Goal: Complete application form: Complete application form

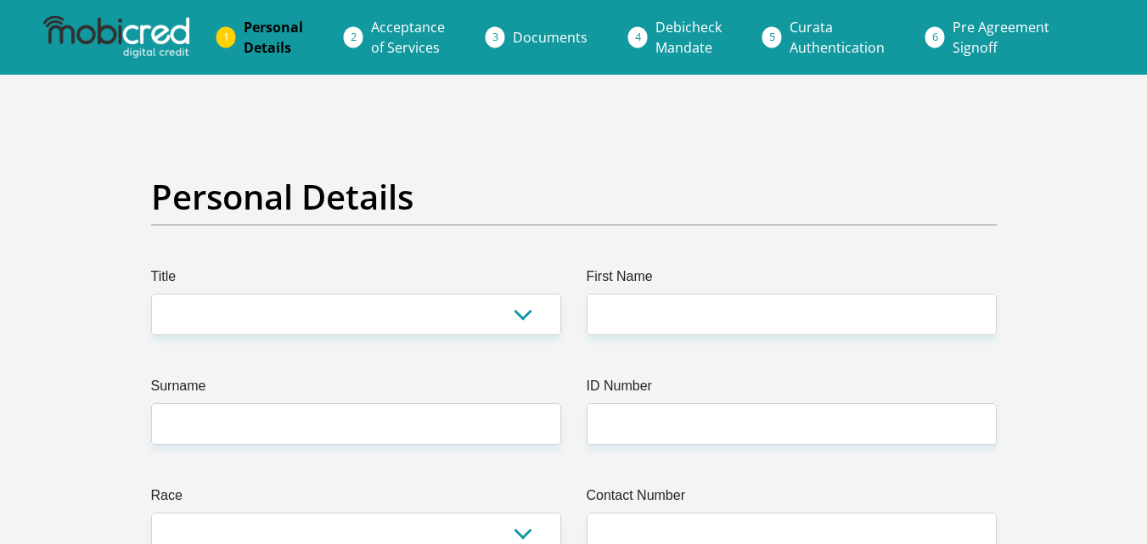
click at [469, 312] on select "Mr Ms Mrs Dr Other" at bounding box center [356, 315] width 410 height 42
select select "Ms"
click at [151, 294] on select "Mr Ms Mrs Dr Other" at bounding box center [356, 315] width 410 height 42
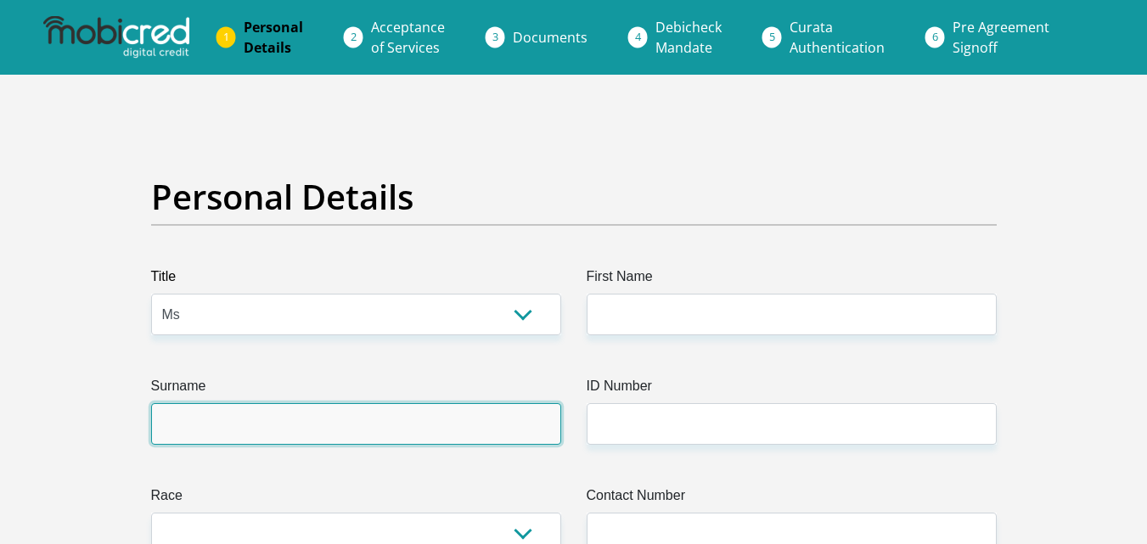
click at [335, 426] on input "Surname" at bounding box center [356, 424] width 410 height 42
type input "Tyatyeka"
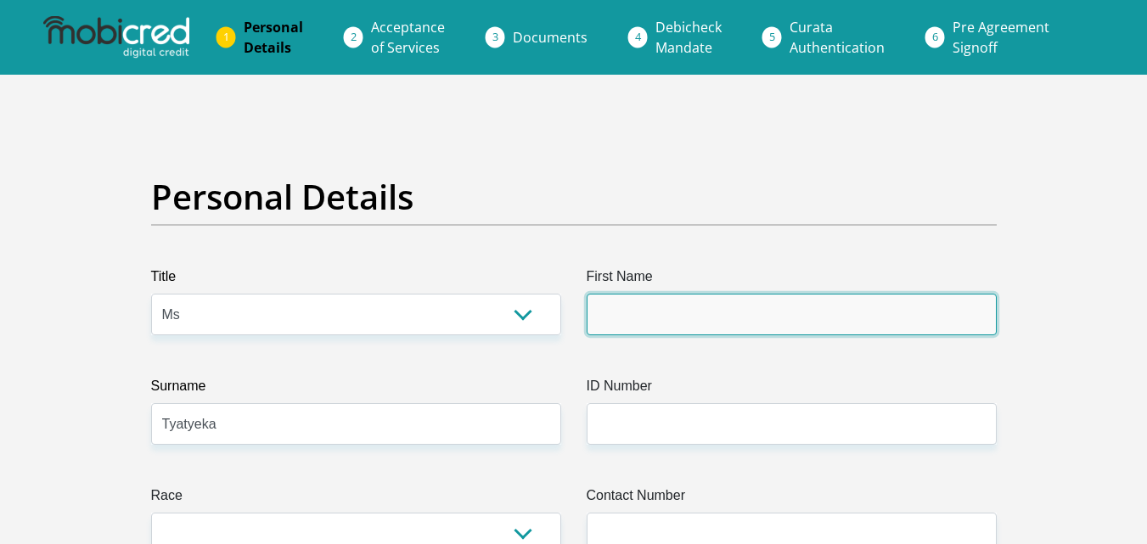
click at [669, 306] on input "First Name" at bounding box center [792, 315] width 410 height 42
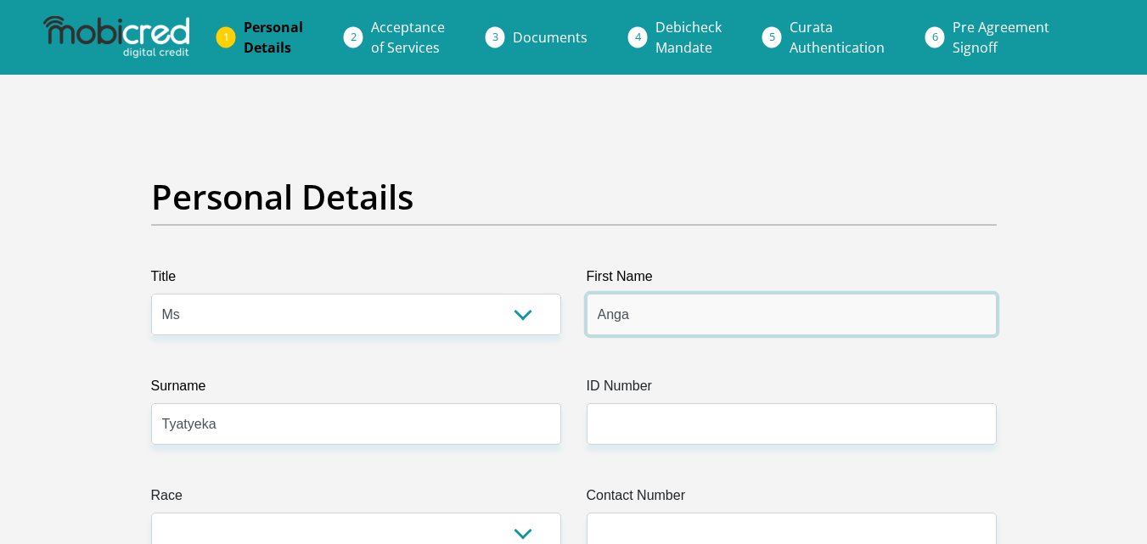
type input "Anga"
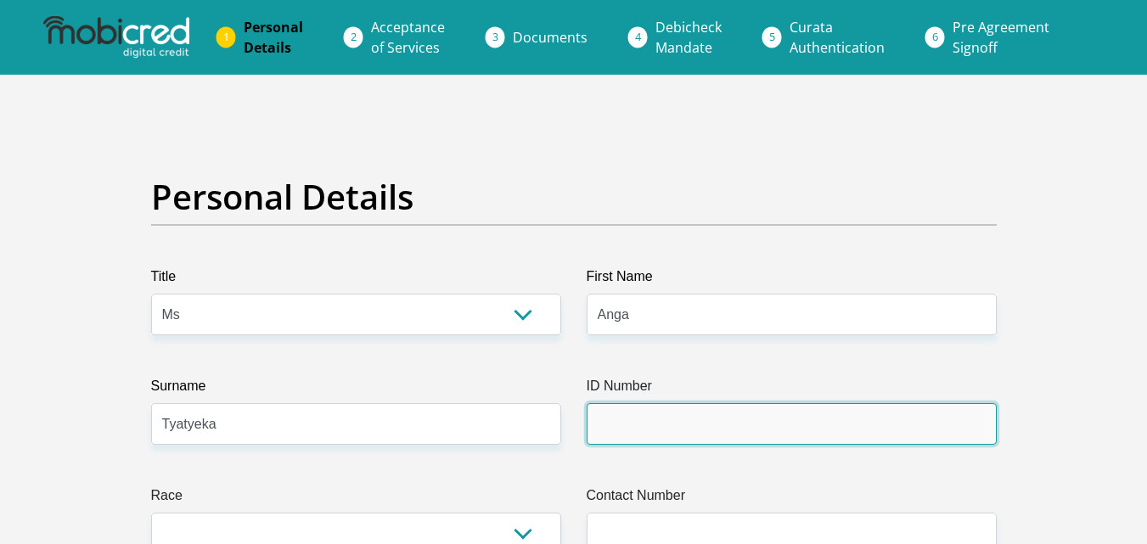
click at [659, 431] on input "ID Number" at bounding box center [792, 424] width 410 height 42
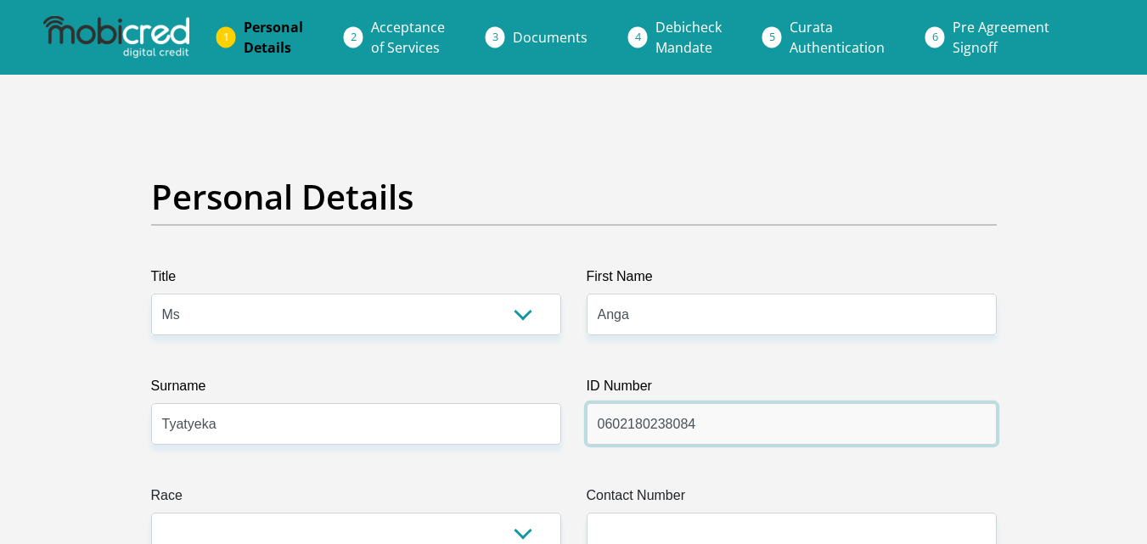
type input "0602180238084"
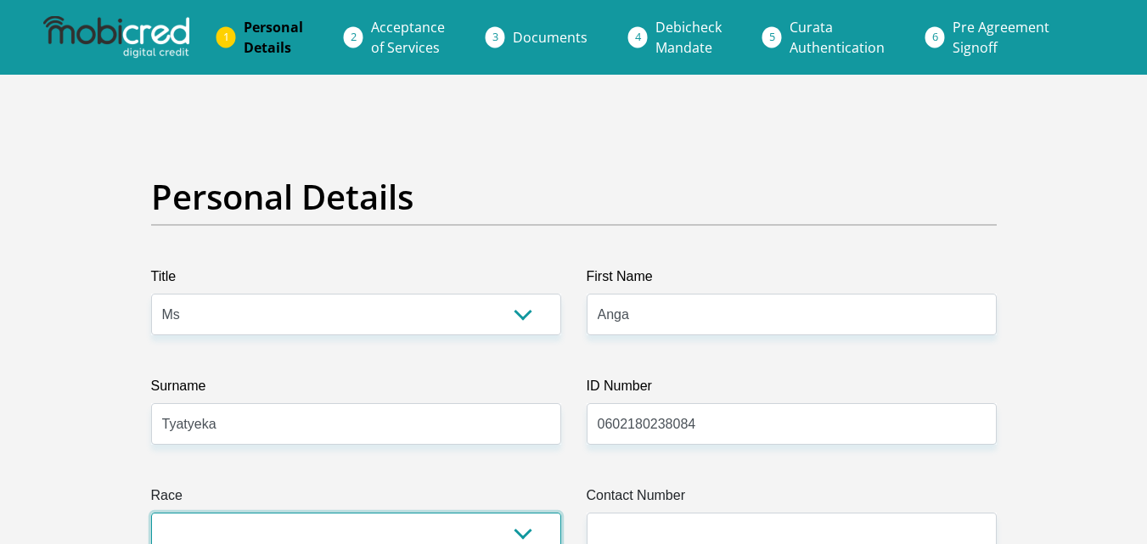
scroll to position [11, 0]
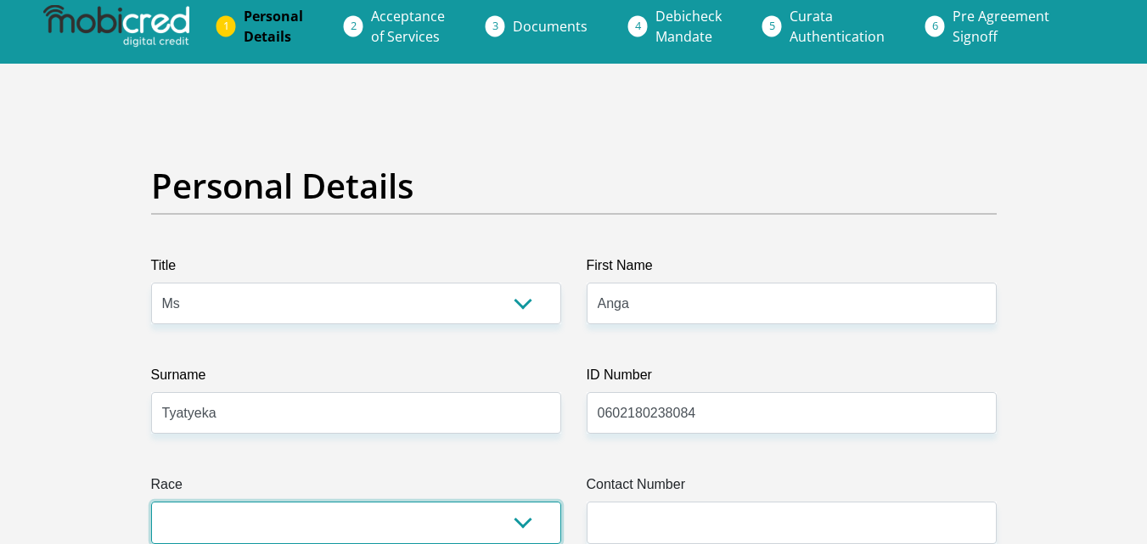
click at [528, 522] on select "Black Coloured Indian White Other" at bounding box center [356, 523] width 410 height 42
select select "1"
click at [151, 502] on select "Black Coloured Indian White Other" at bounding box center [356, 523] width 410 height 42
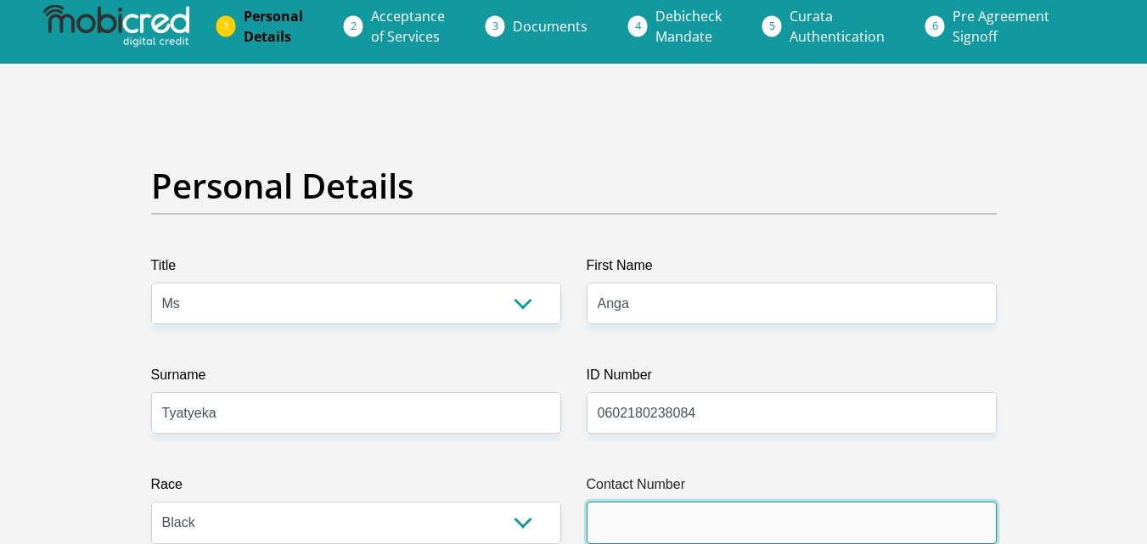
click at [608, 525] on input "Contact Number" at bounding box center [792, 523] width 410 height 42
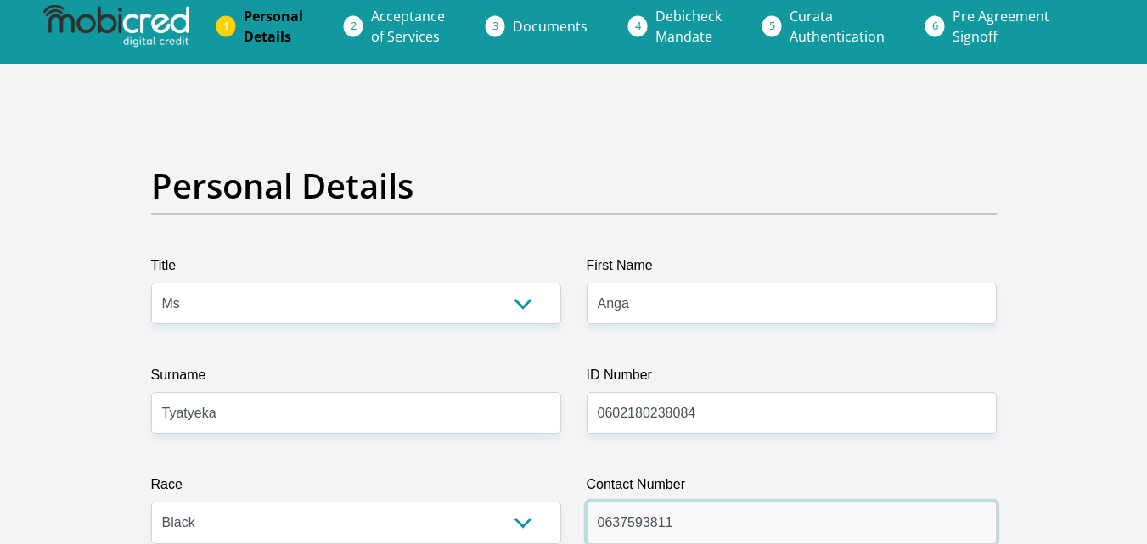
scroll to position [486, 0]
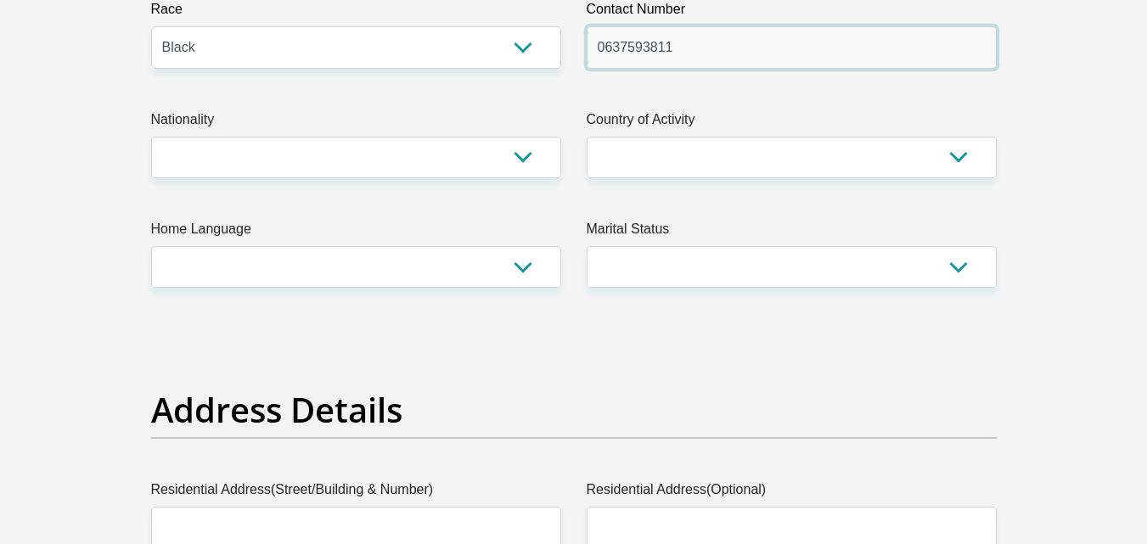
type input "0637593811"
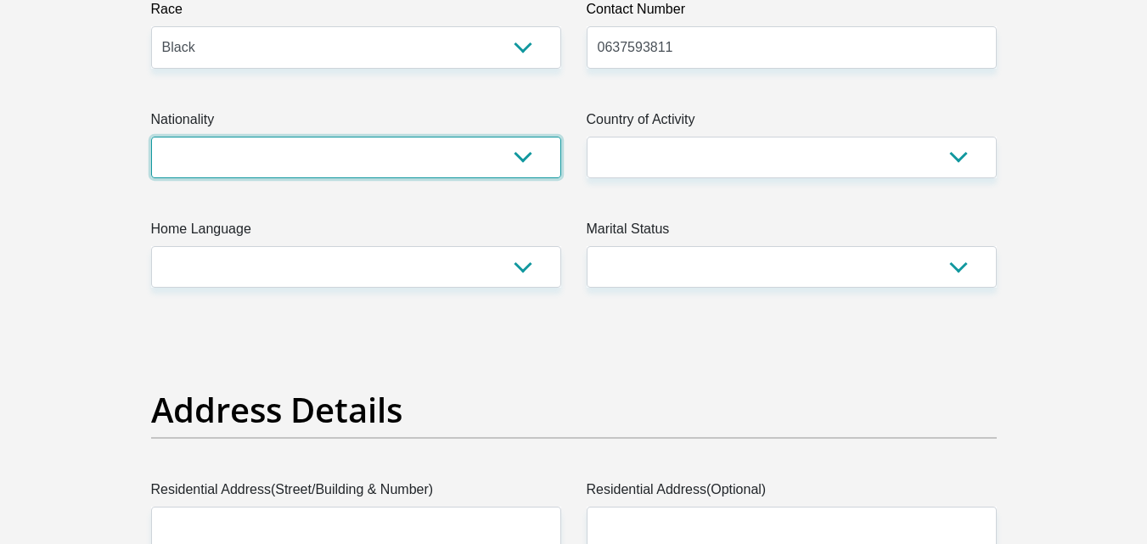
click at [458, 171] on select "South Africa Afghanistan Aland Islands Albania Algeria America Samoa American V…" at bounding box center [356, 158] width 410 height 42
select select "ZAF"
click at [151, 137] on select "South Africa Afghanistan Aland Islands Albania Algeria America Samoa American V…" at bounding box center [356, 158] width 410 height 42
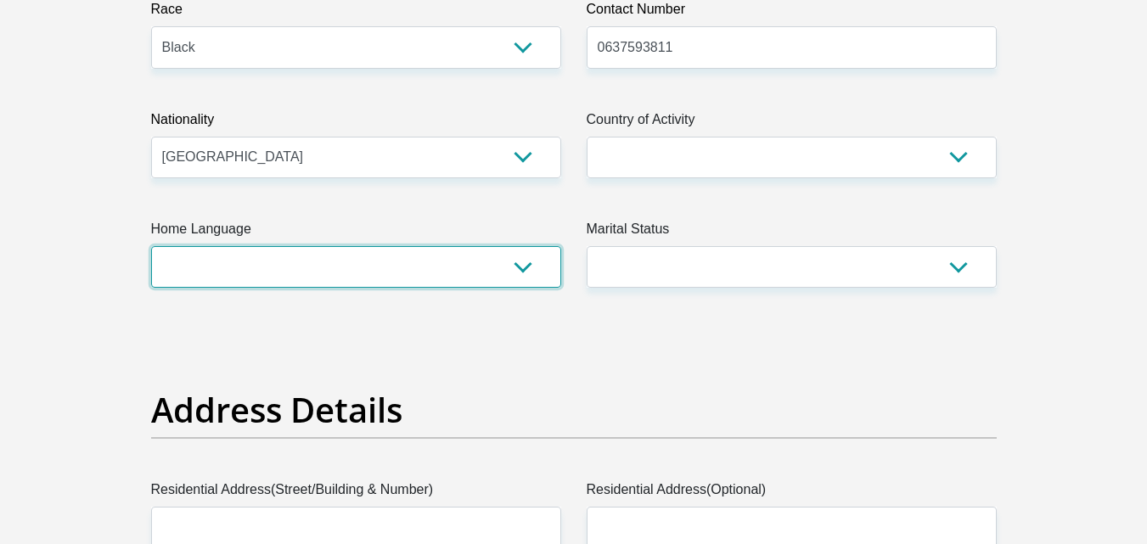
click at [391, 272] on select "Afrikaans English Sepedi South Ndebele Southern Sotho Swati Tsonga Tswana Venda…" at bounding box center [356, 267] width 410 height 42
select select "xho"
click at [151, 246] on select "Afrikaans English Sepedi South Ndebele Southern Sotho Swati Tsonga Tswana Venda…" at bounding box center [356, 267] width 410 height 42
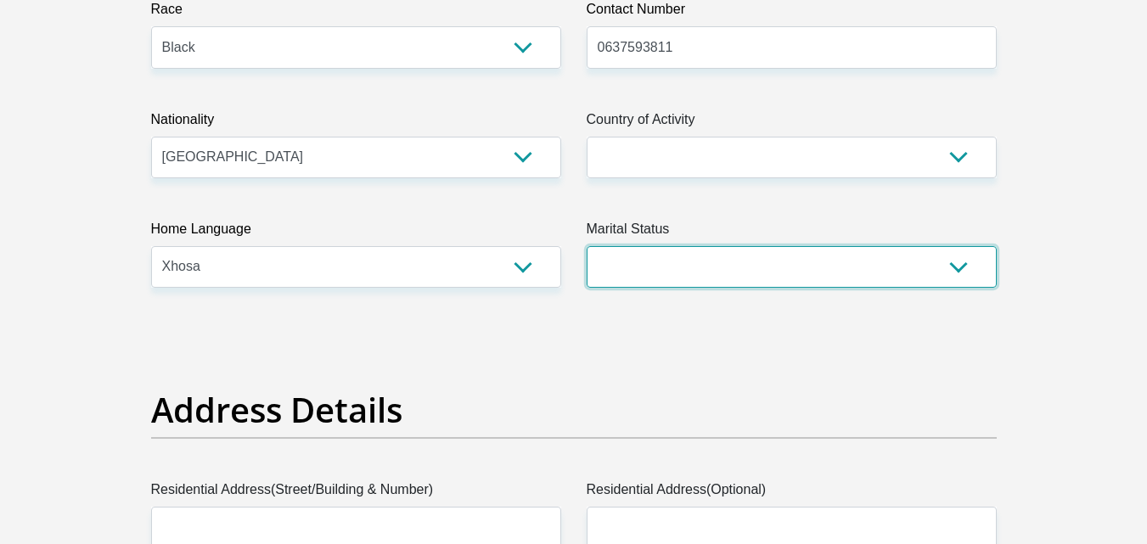
click at [632, 263] on select "Married ANC Single Divorced Widowed Married COP or Customary Law" at bounding box center [792, 267] width 410 height 42
select select "2"
click at [587, 246] on select "Married ANC Single Divorced Widowed Married COP or Customary Law" at bounding box center [792, 267] width 410 height 42
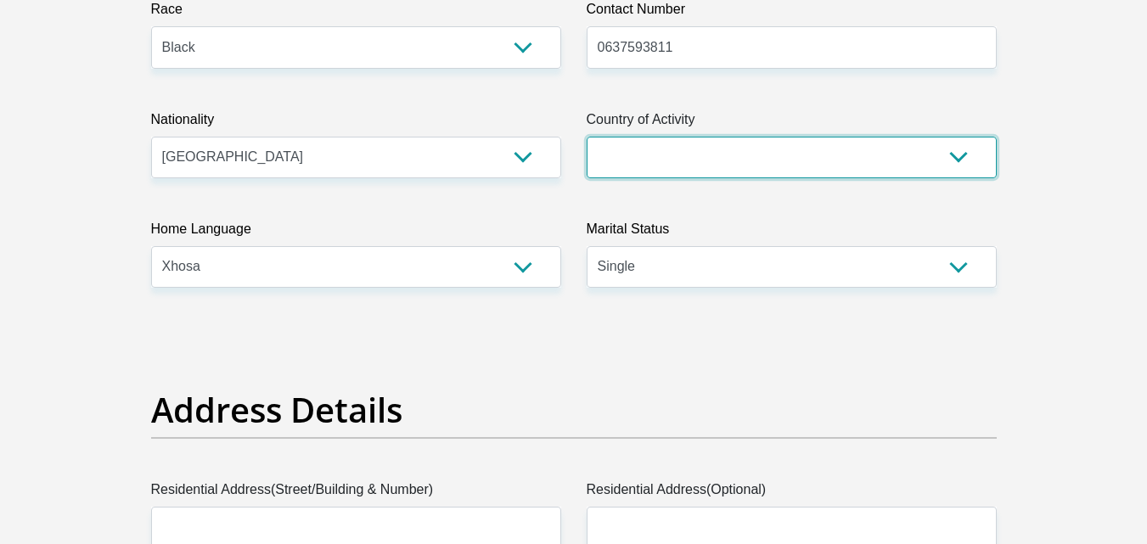
click at [640, 144] on select "South Africa Afghanistan Aland Islands Albania Algeria America Samoa American V…" at bounding box center [792, 158] width 410 height 42
select select "ZAF"
click at [587, 137] on select "South Africa Afghanistan Aland Islands Albania Algeria America Samoa American V…" at bounding box center [792, 158] width 410 height 42
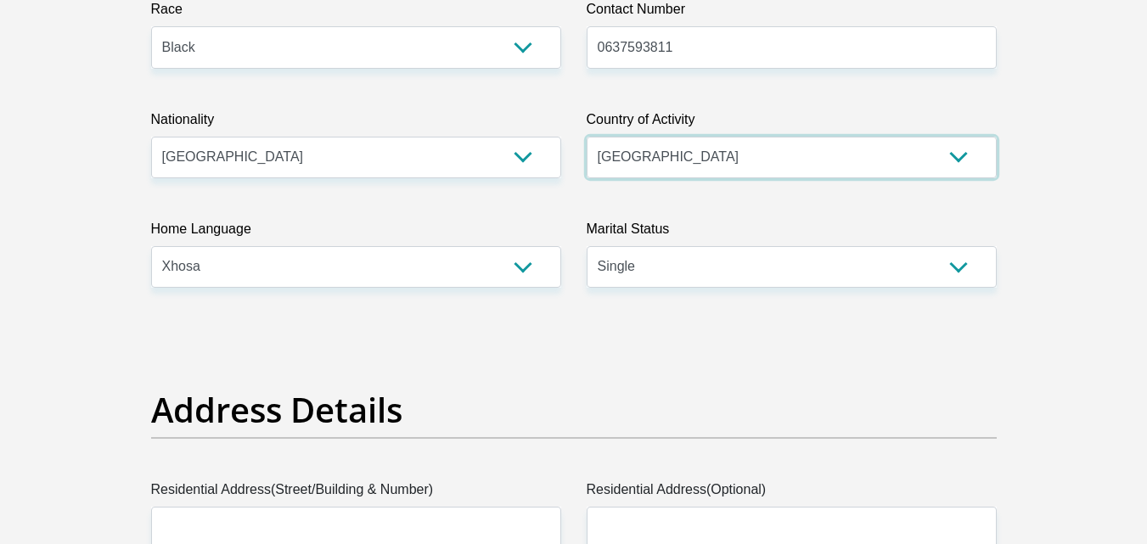
scroll to position [962, 0]
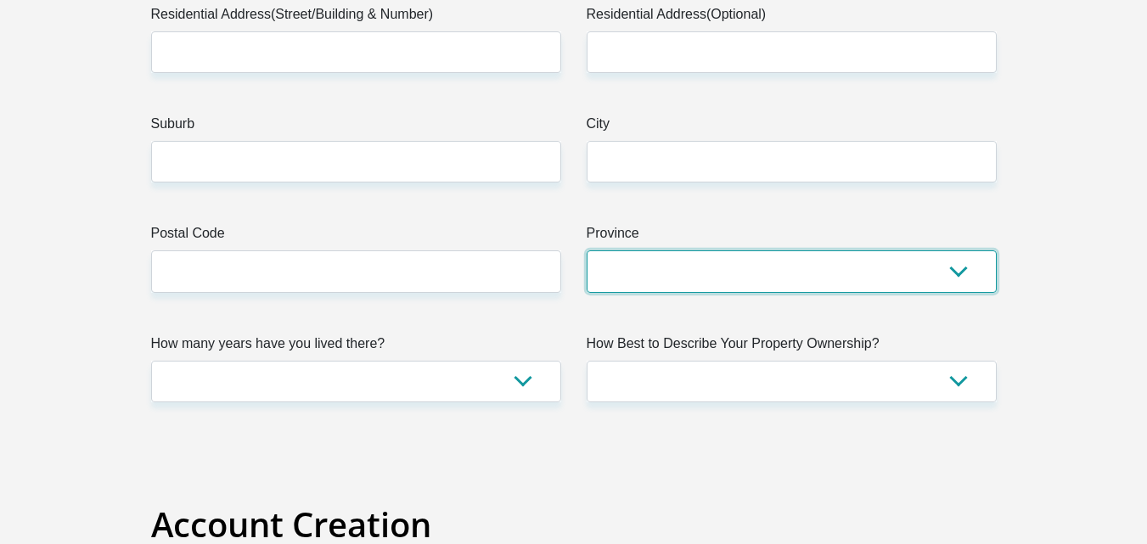
click at [687, 263] on select "Eastern Cape Free State Gauteng KwaZulu-Natal Limpopo Mpumalanga Northern Cape …" at bounding box center [792, 271] width 410 height 42
select select "Free State"
click at [587, 250] on select "Eastern Cape Free State Gauteng KwaZulu-Natal Limpopo Mpumalanga Northern Cape …" at bounding box center [792, 271] width 410 height 42
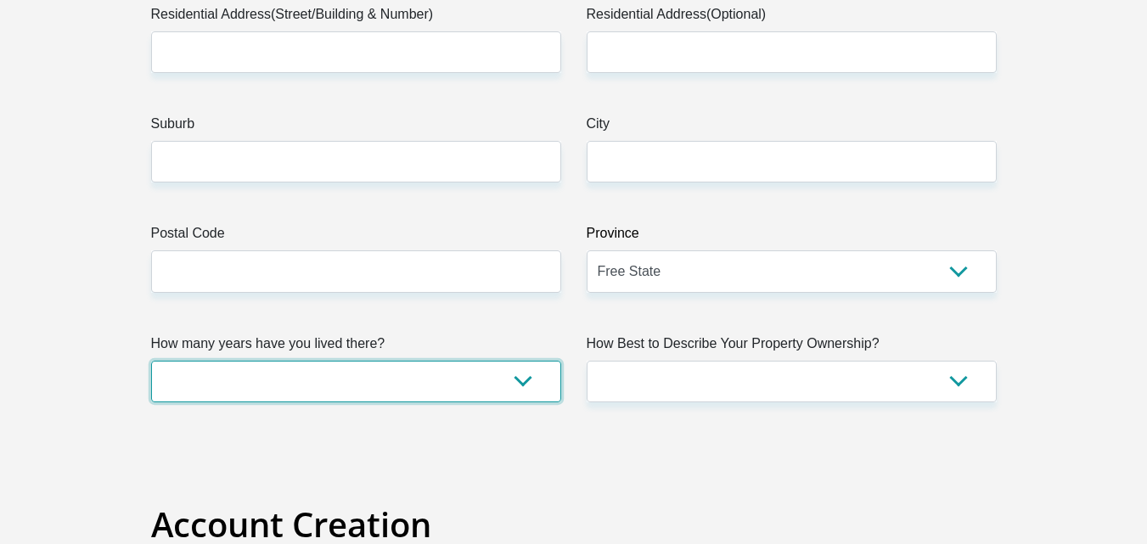
click at [370, 377] on select "less than 1 year 1-3 years 3-5 years 5+ years" at bounding box center [356, 382] width 410 height 42
select select "0"
click at [151, 361] on select "less than 1 year 1-3 years 3-5 years 5+ years" at bounding box center [356, 382] width 410 height 42
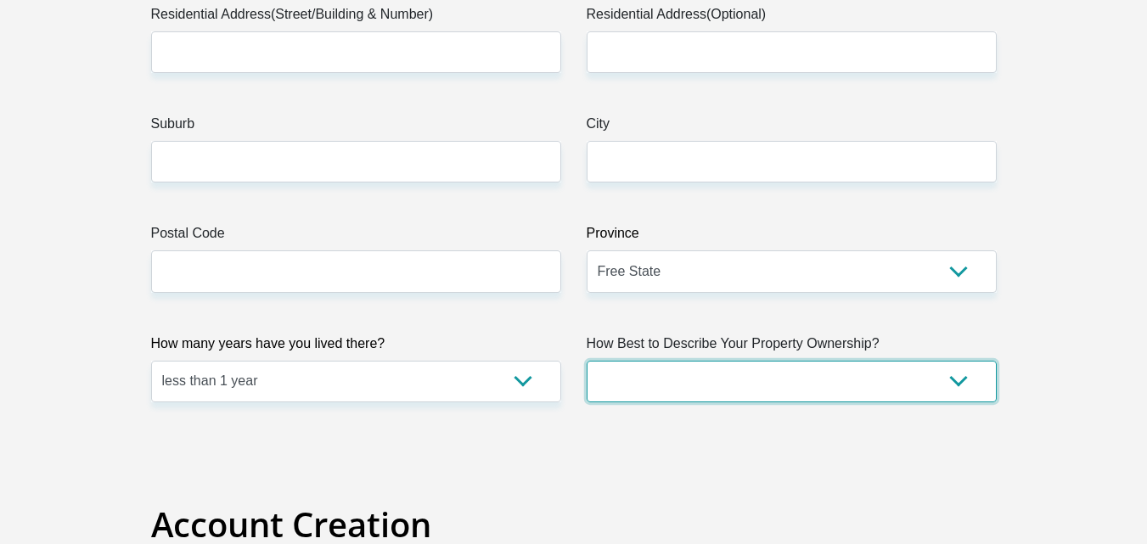
click at [690, 370] on select "Owned Rented Family Owned Company Dwelling" at bounding box center [792, 382] width 410 height 42
select select "Rented"
click at [587, 361] on select "Owned Rented Family Owned Company Dwelling" at bounding box center [792, 382] width 410 height 42
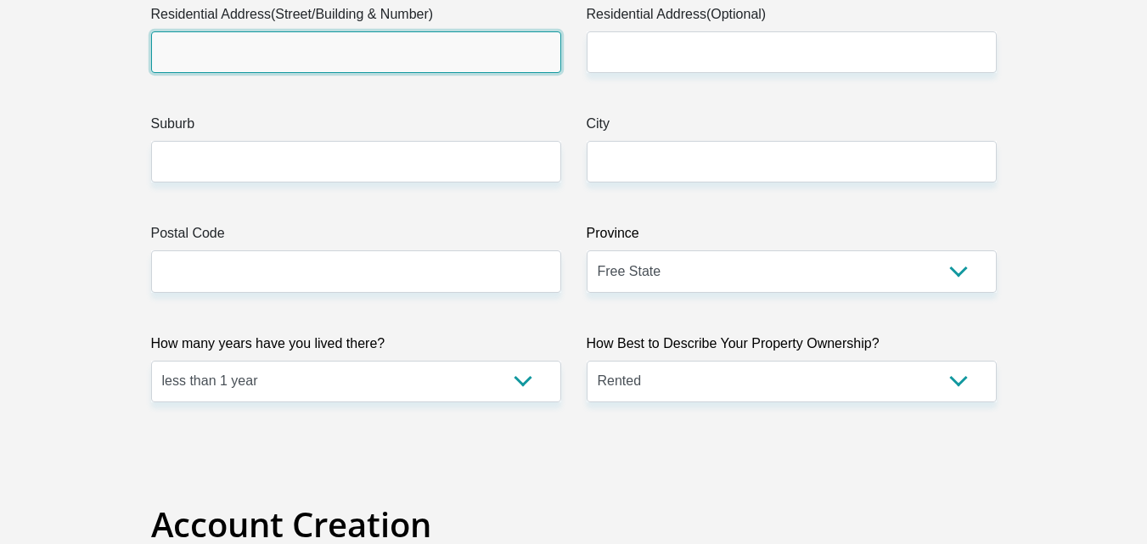
click at [399, 58] on input "Residential Address(Street/Building & Number)" at bounding box center [356, 52] width 410 height 42
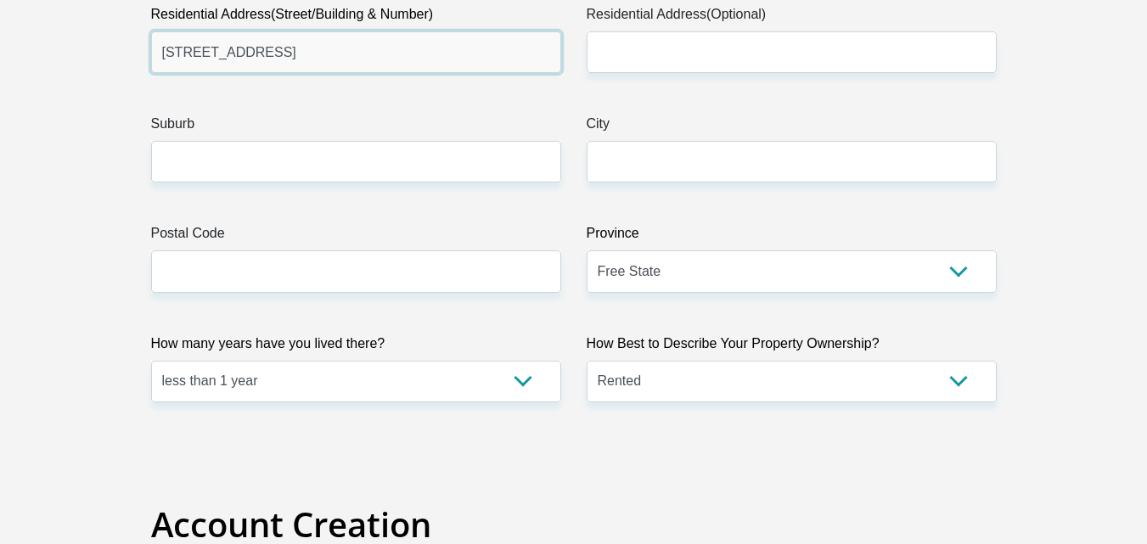
type input "4 Lausanne street"
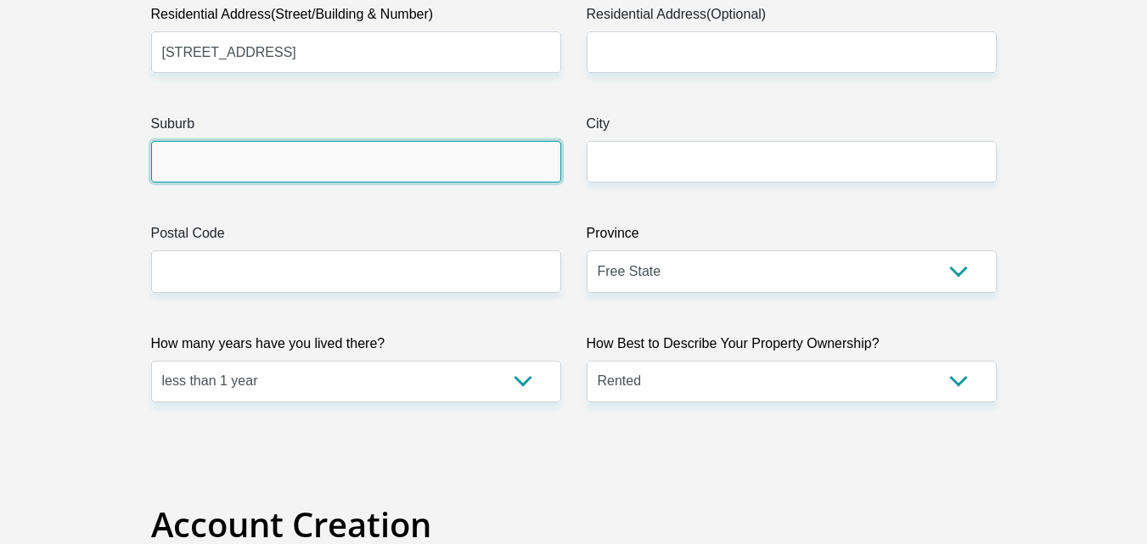
click at [353, 175] on input "Suburb" at bounding box center [356, 162] width 410 height 42
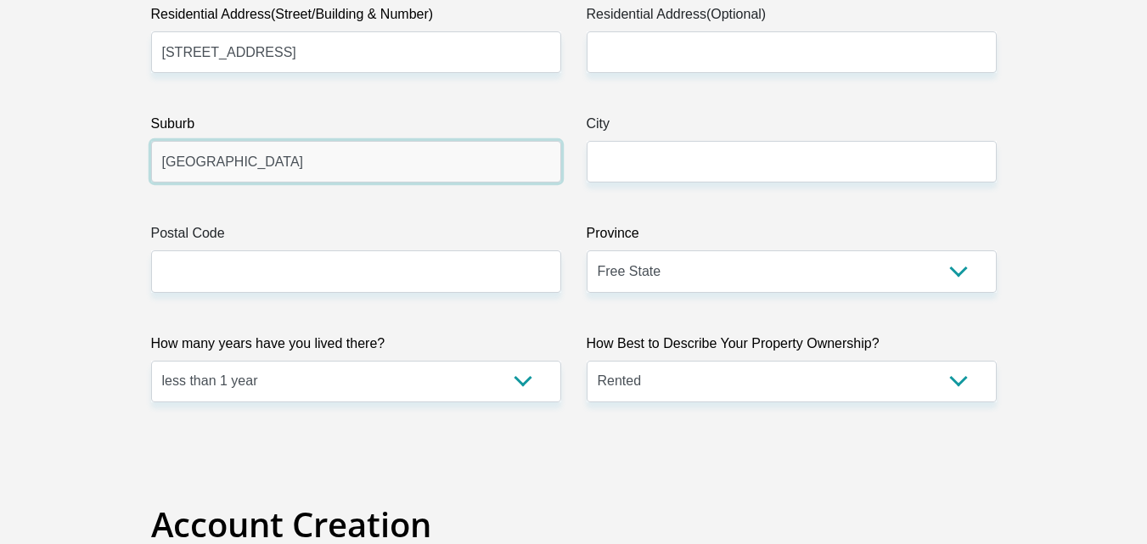
type input "noordhoek"
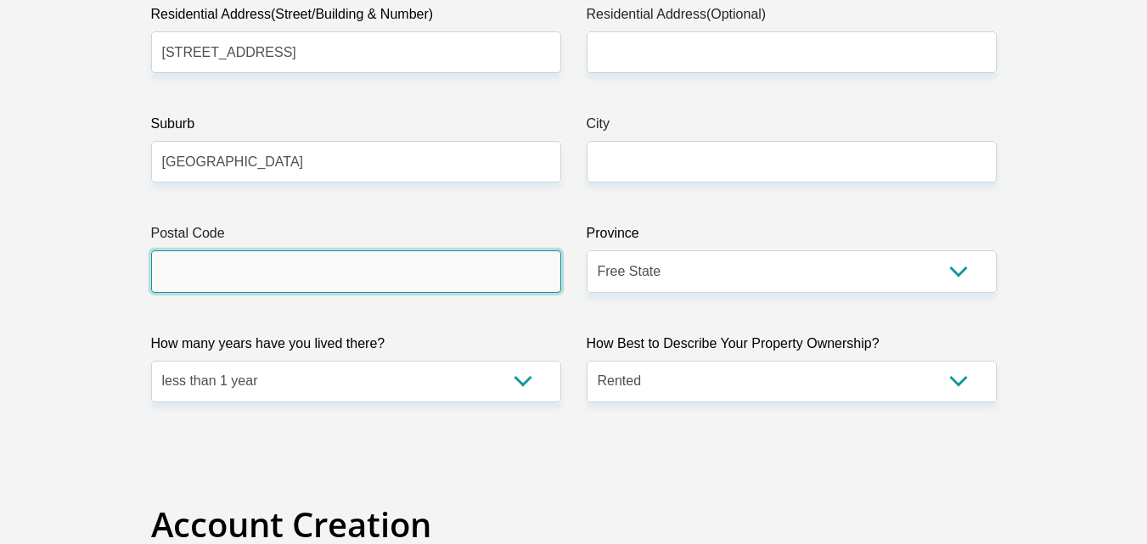
click at [385, 261] on input "Postal Code" at bounding box center [356, 271] width 410 height 42
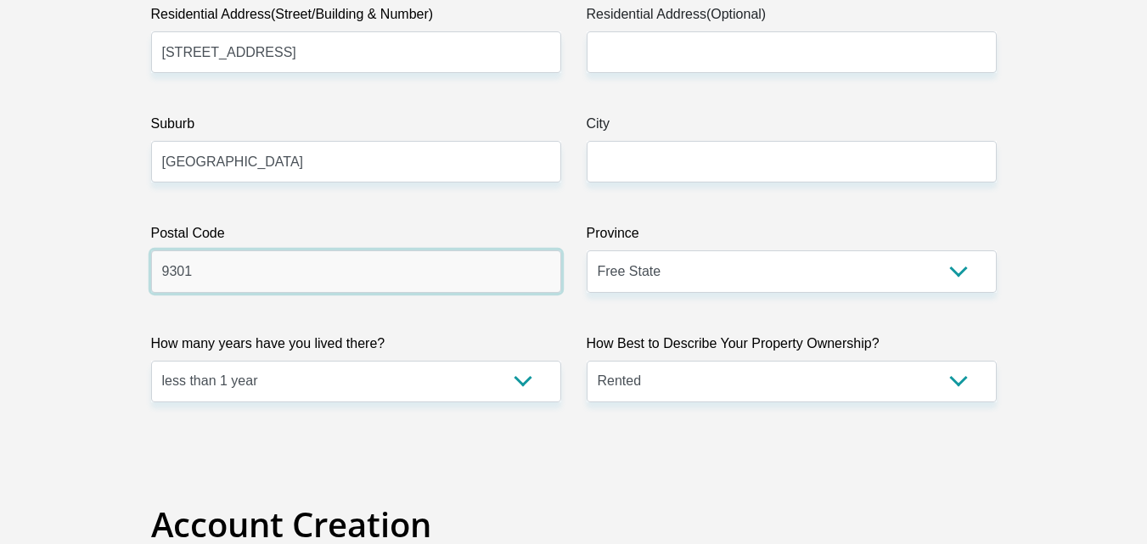
type input "9301"
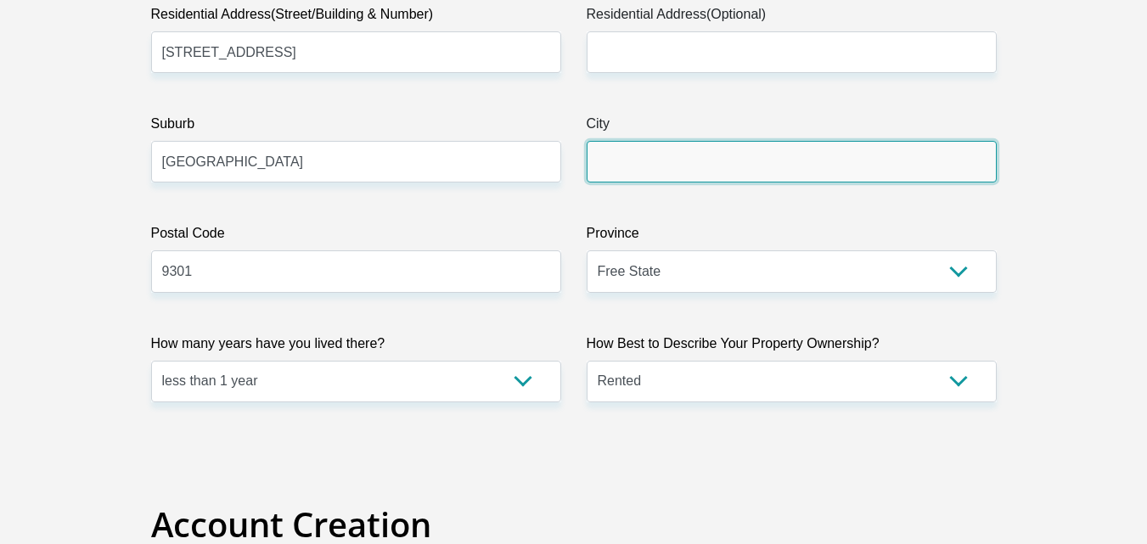
click at [606, 174] on input "City" at bounding box center [792, 162] width 410 height 42
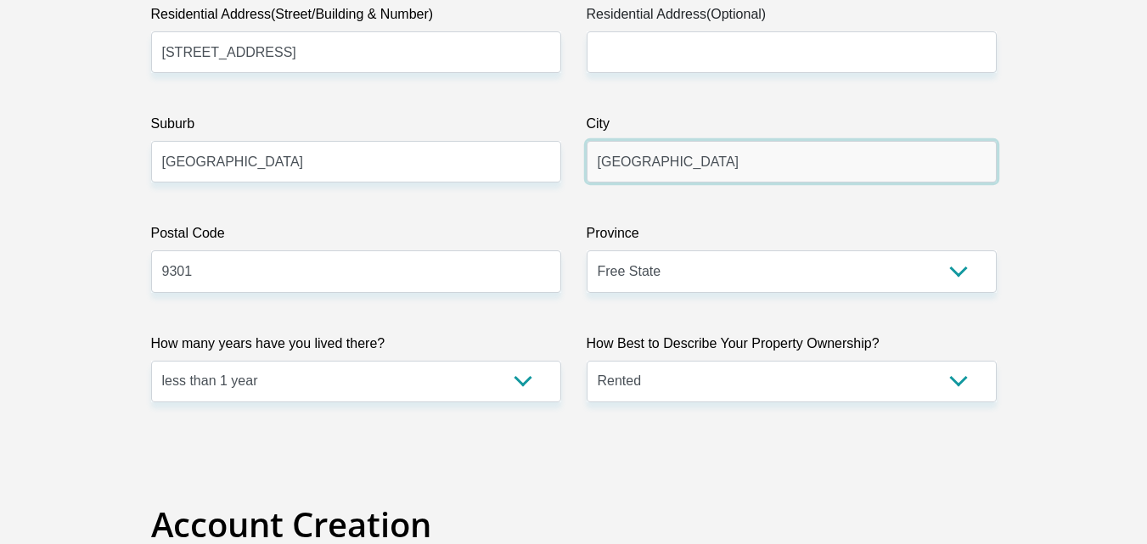
scroll to position [1437, 0]
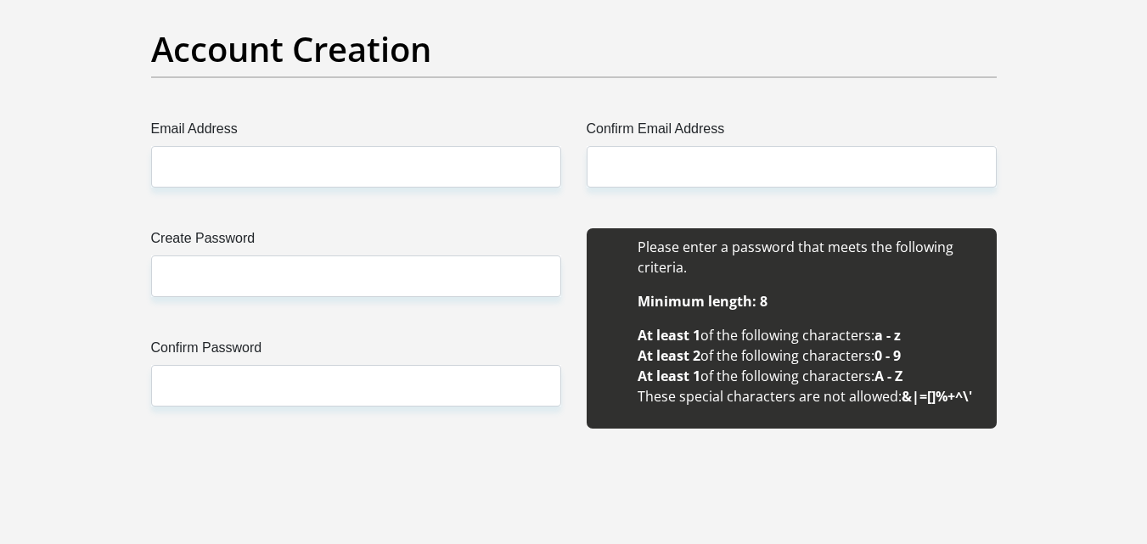
type input "bloemfontein"
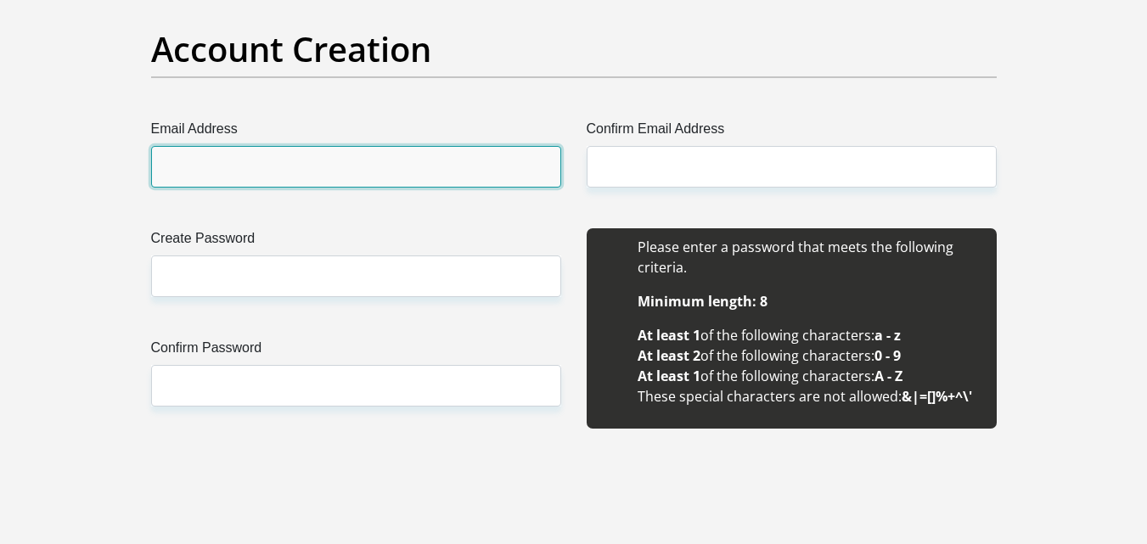
click at [343, 177] on input "Email Address" at bounding box center [356, 167] width 410 height 42
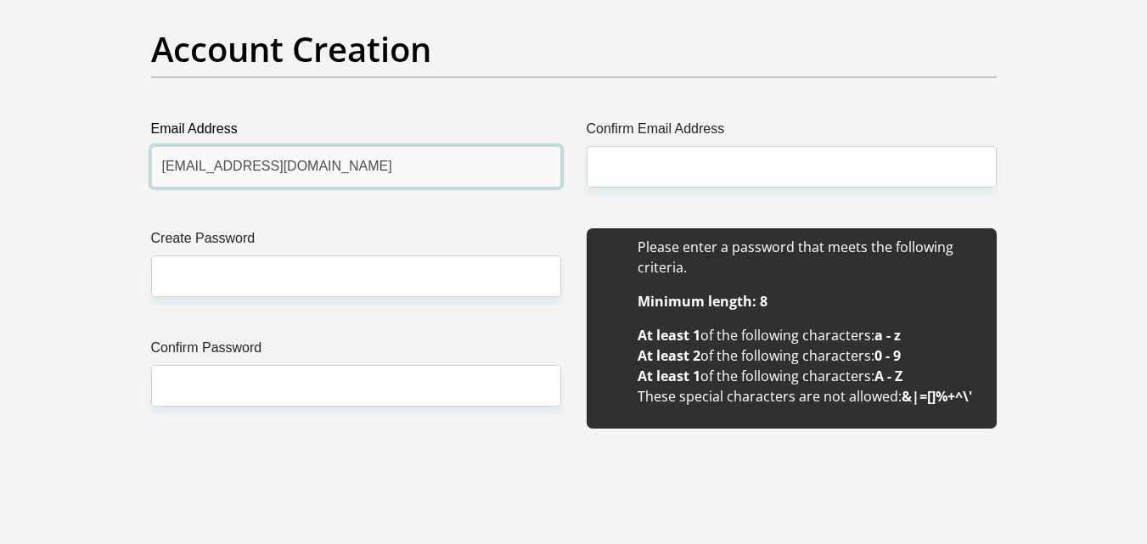
type input "bezanga4@gmail.com"
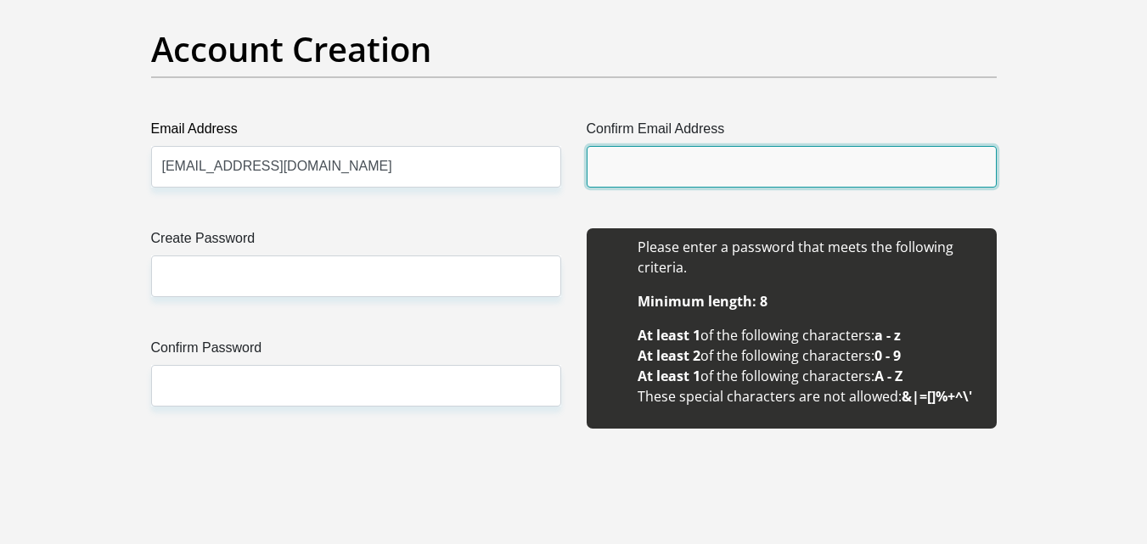
click at [618, 162] on input "Confirm Email Address" at bounding box center [792, 167] width 410 height 42
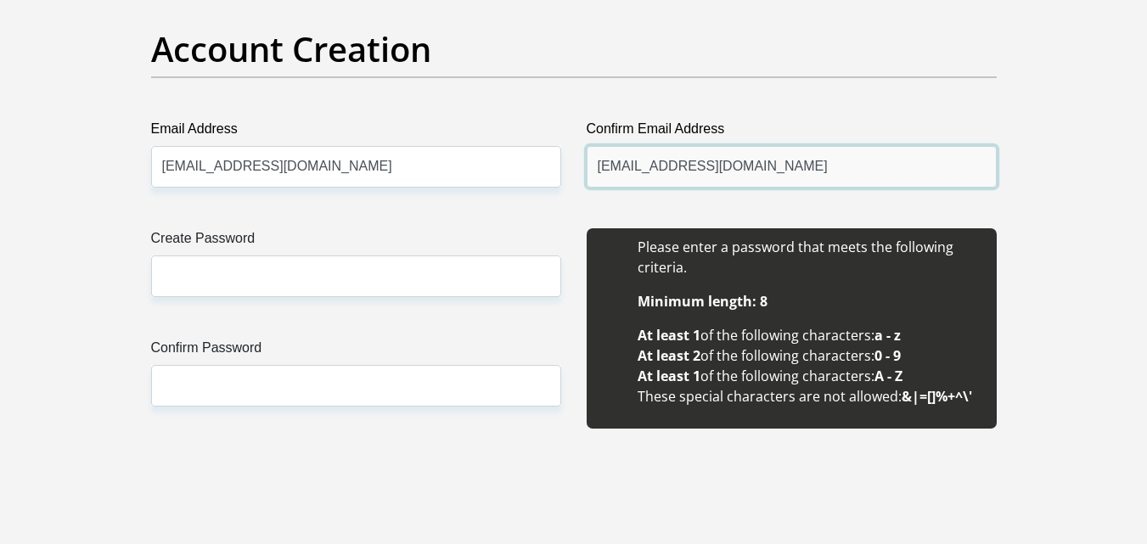
type input "bezanga4@gmail.com"
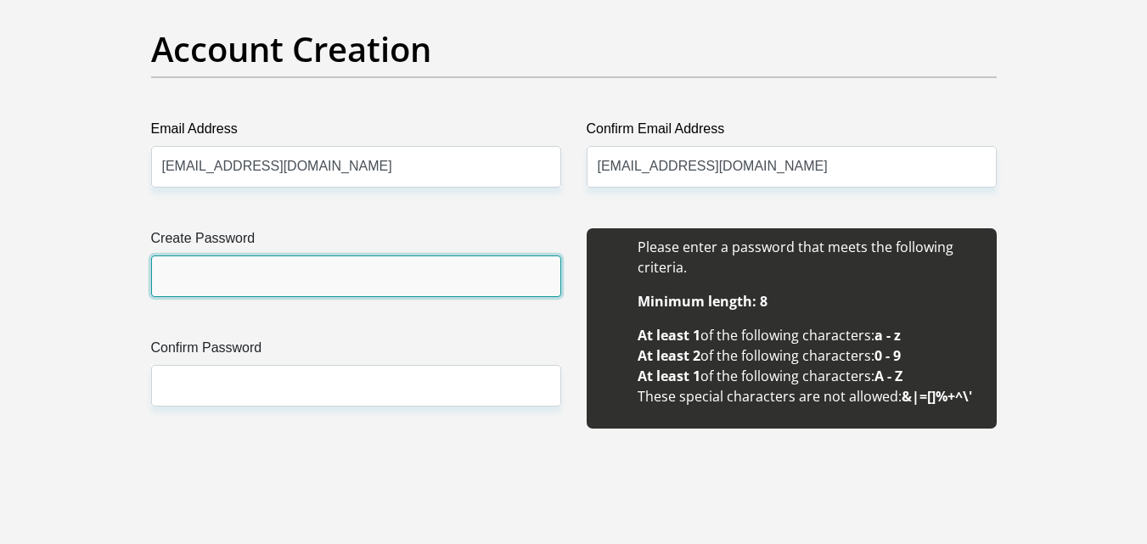
click at [393, 284] on input "Create Password" at bounding box center [356, 277] width 410 height 42
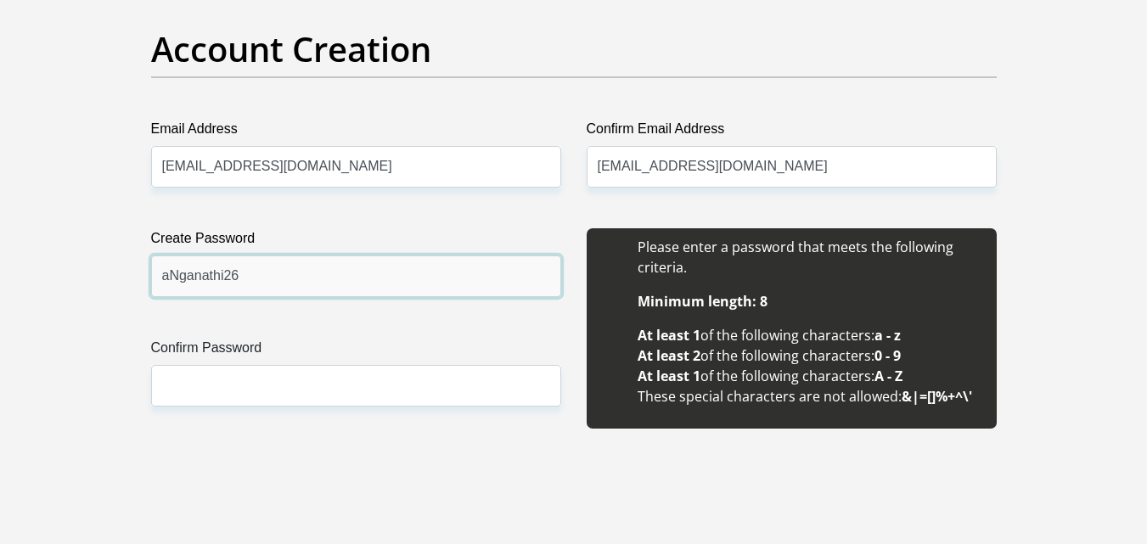
type input "aNganathi26"
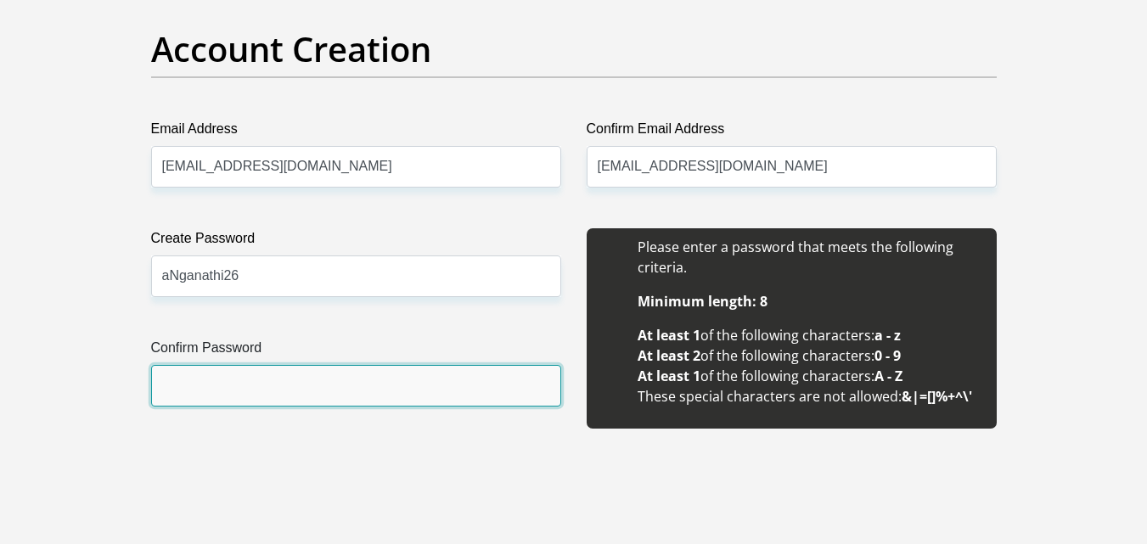
click at [312, 401] on input "Confirm Password" at bounding box center [356, 386] width 410 height 42
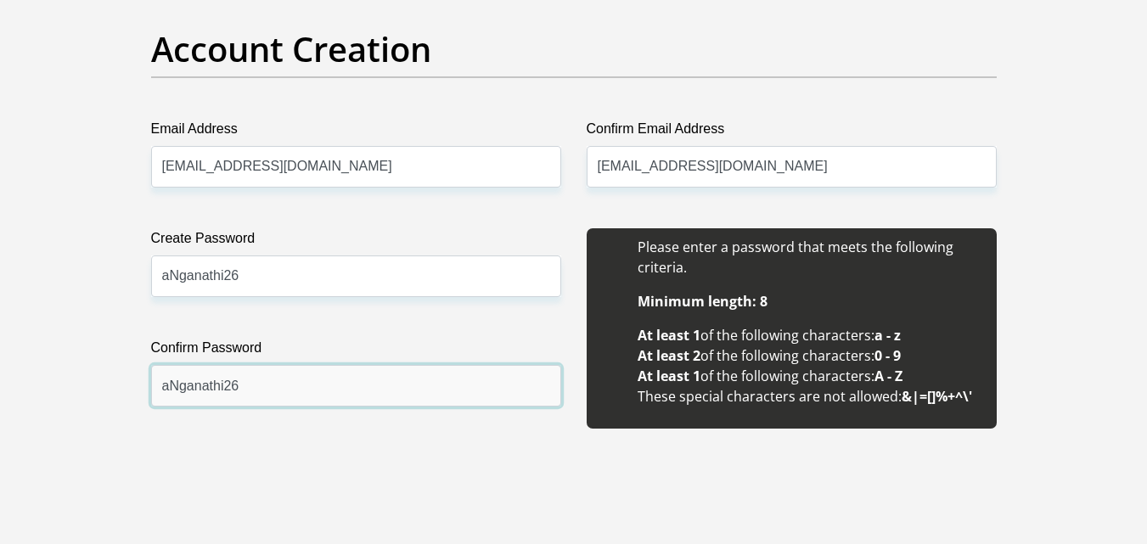
type input "aNganathi26"
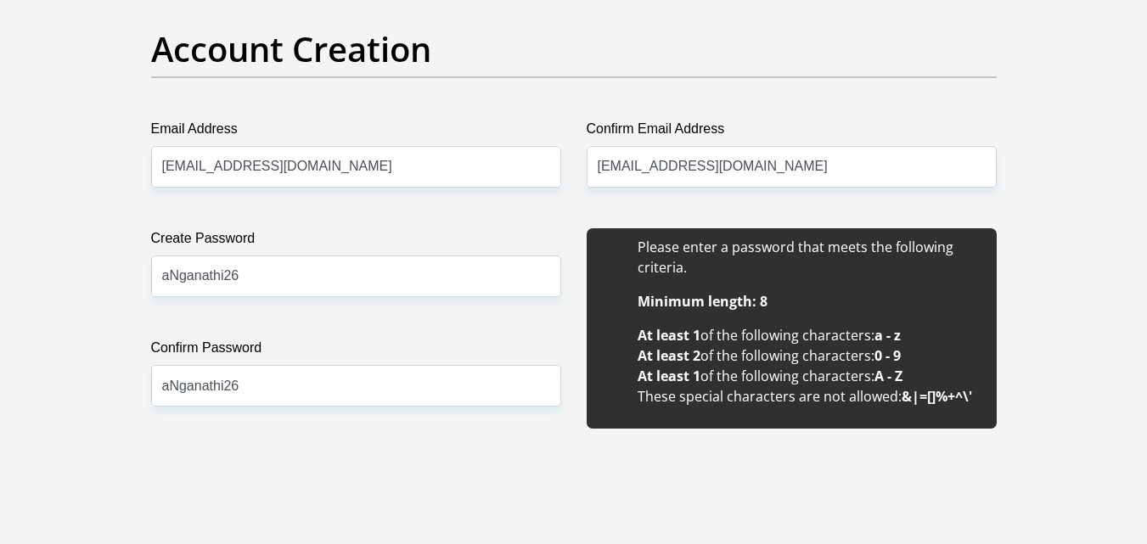
click at [562, 328] on div "Create Password aNganathi26 Please input valid password Confirm Password aNgana…" at bounding box center [355, 337] width 435 height 219
click at [774, 163] on input "bezanga4@gmail.com" at bounding box center [792, 167] width 410 height 42
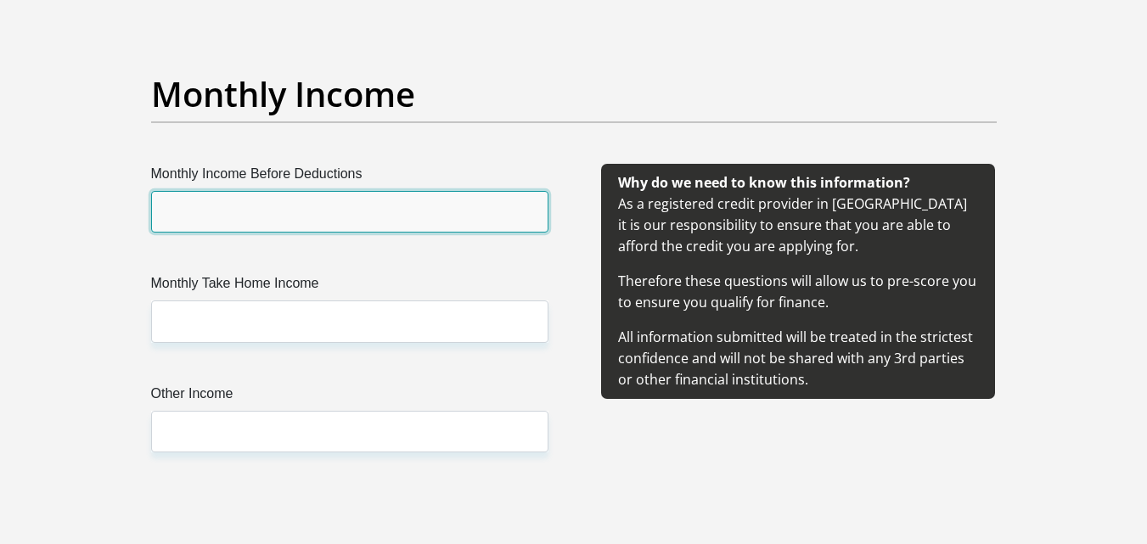
click at [273, 214] on input "Monthly Income Before Deductions" at bounding box center [349, 212] width 397 height 42
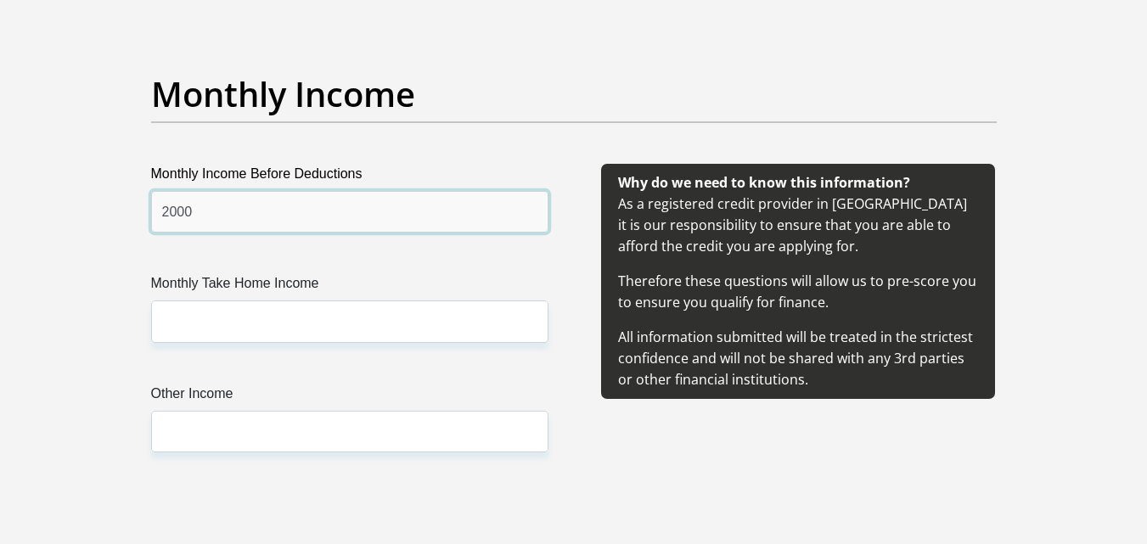
type input "2000"
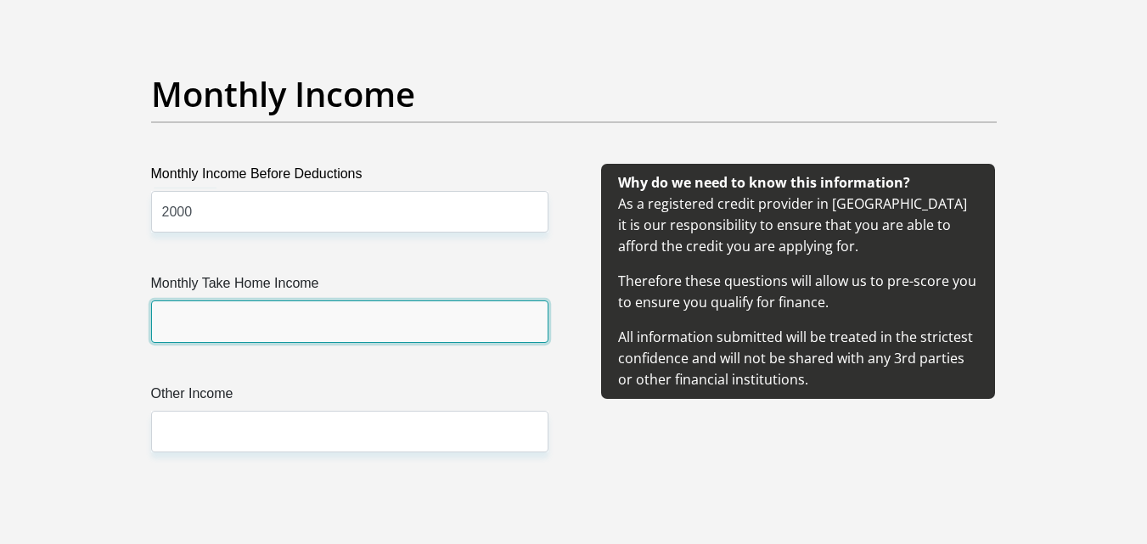
click at [252, 336] on input "Monthly Take Home Income" at bounding box center [349, 322] width 397 height 42
type input "1700"
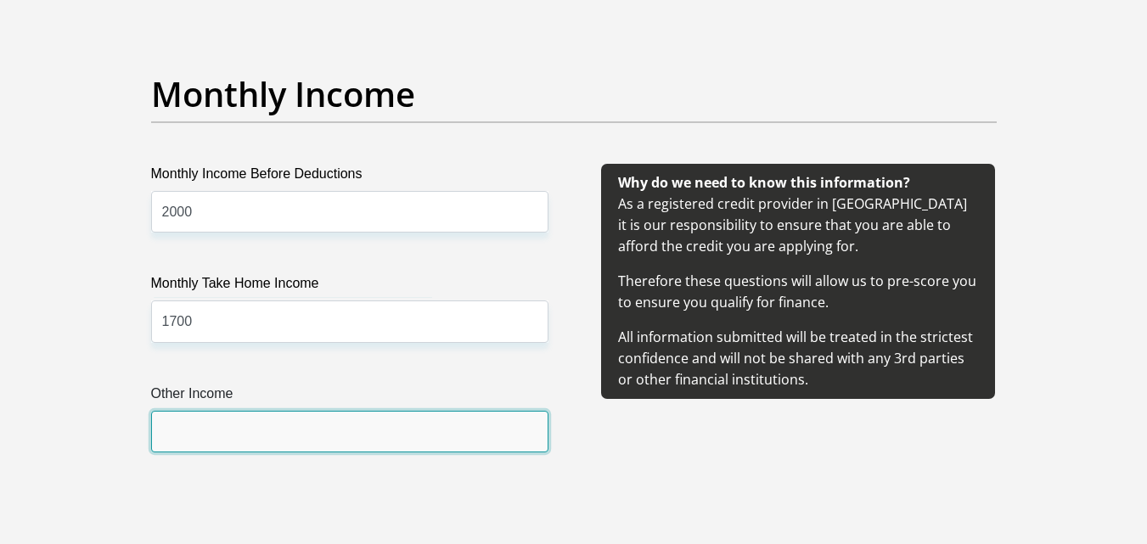
click at [245, 424] on input "Other Income" at bounding box center [349, 432] width 397 height 42
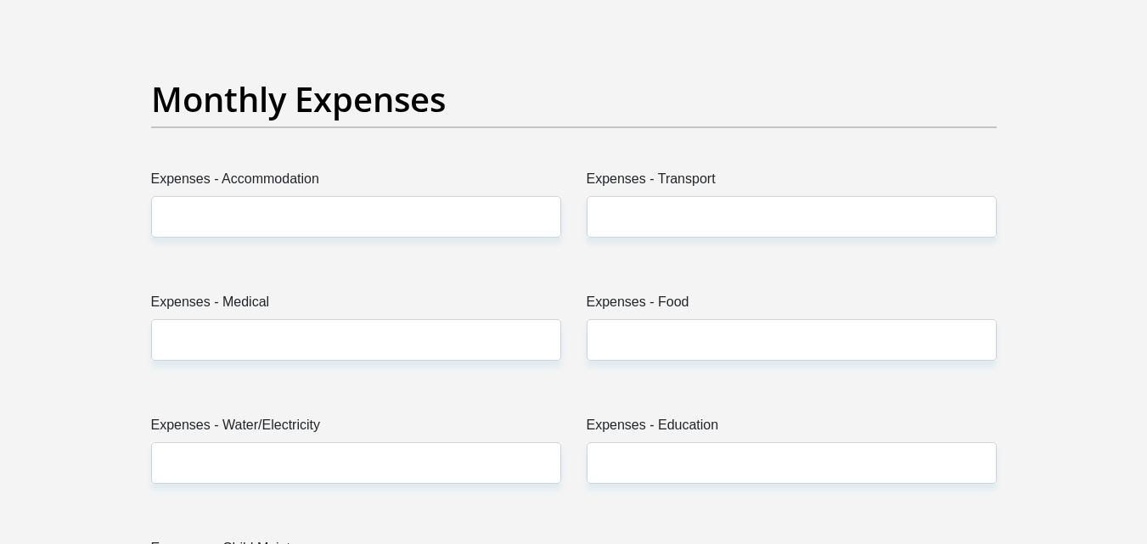
type input "400"
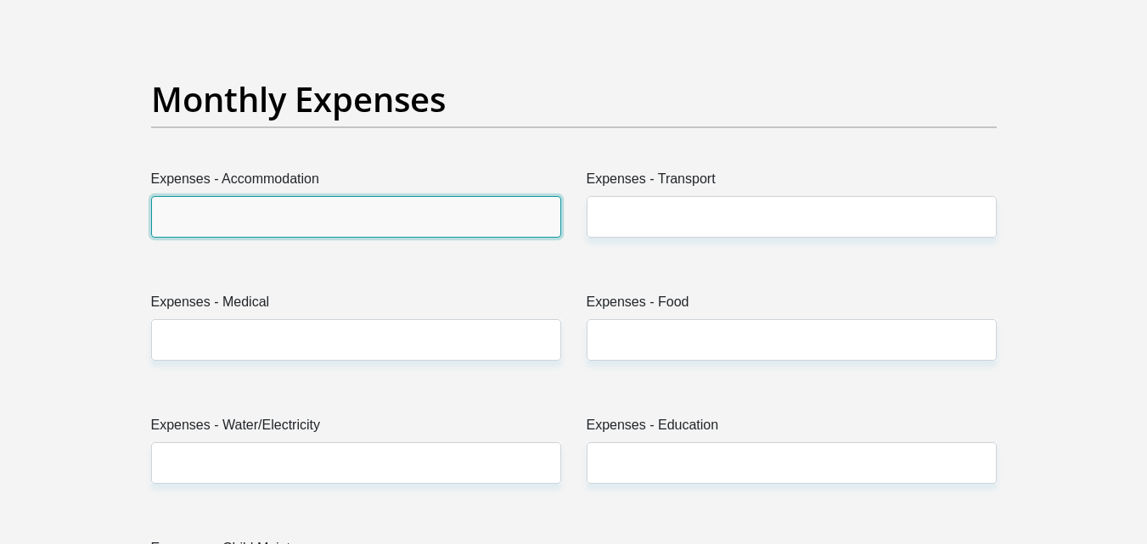
click at [292, 210] on input "Expenses - Accommodation" at bounding box center [356, 217] width 410 height 42
type input "4450"
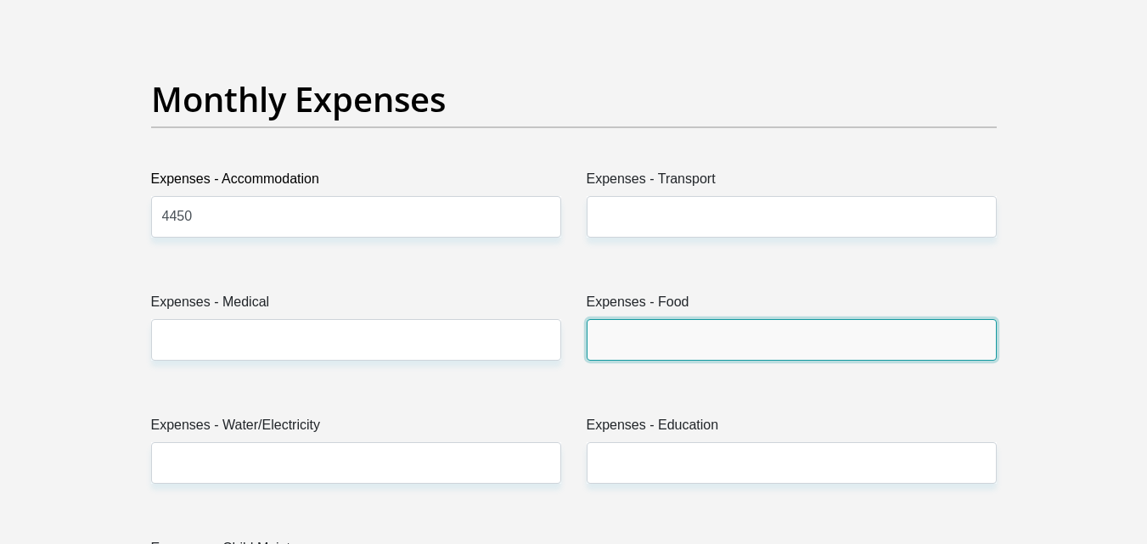
click at [671, 349] on input "Expenses - Food" at bounding box center [792, 340] width 410 height 42
type input "500"
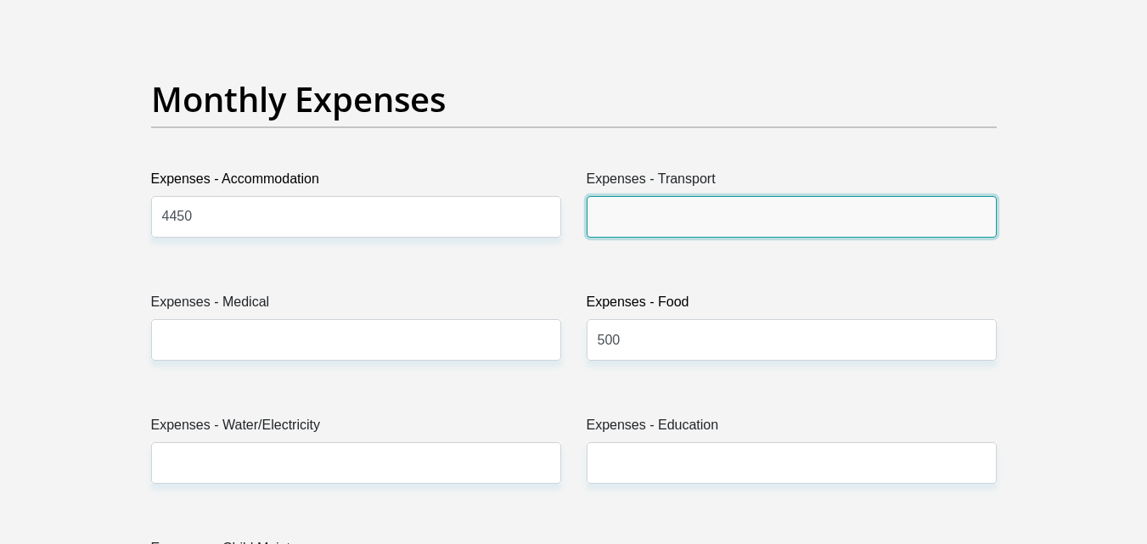
click at [784, 203] on input "Expenses - Transport" at bounding box center [792, 217] width 410 height 42
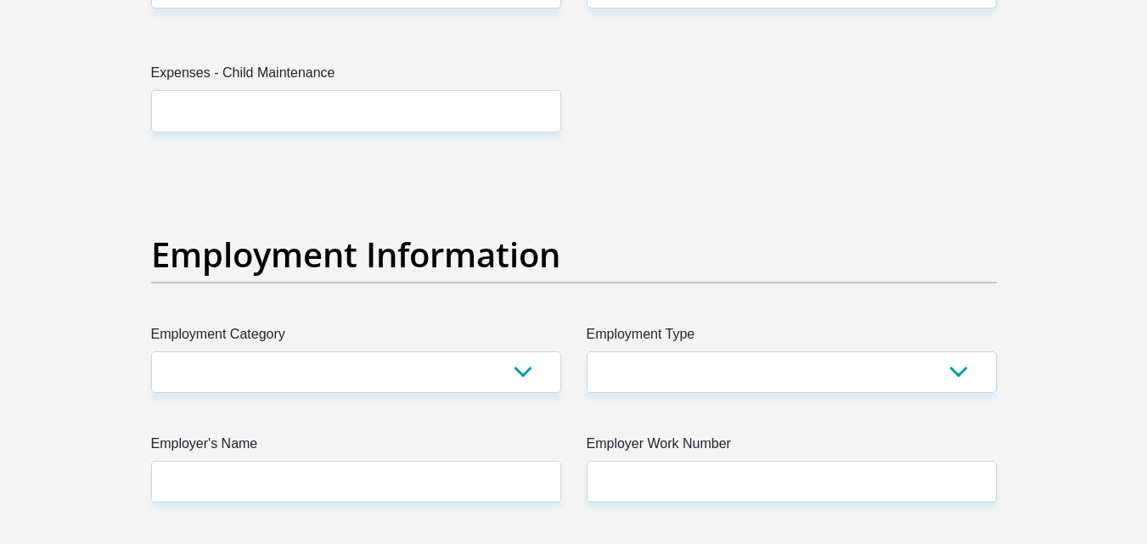
type input "900"
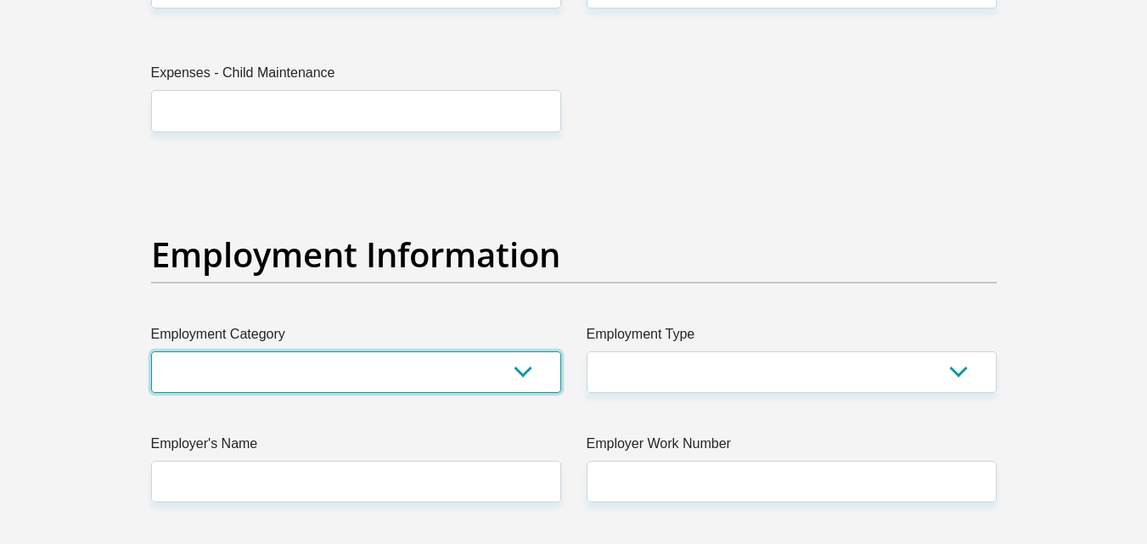
click at [471, 382] on select "AGRICULTURE ALCOHOL & TOBACCO CONSTRUCTION MATERIALS METALLURGY EQUIPMENT FOR R…" at bounding box center [356, 372] width 410 height 42
select select "49"
click at [151, 351] on select "AGRICULTURE ALCOHOL & TOBACCO CONSTRUCTION MATERIALS METALLURGY EQUIPMENT FOR R…" at bounding box center [356, 372] width 410 height 42
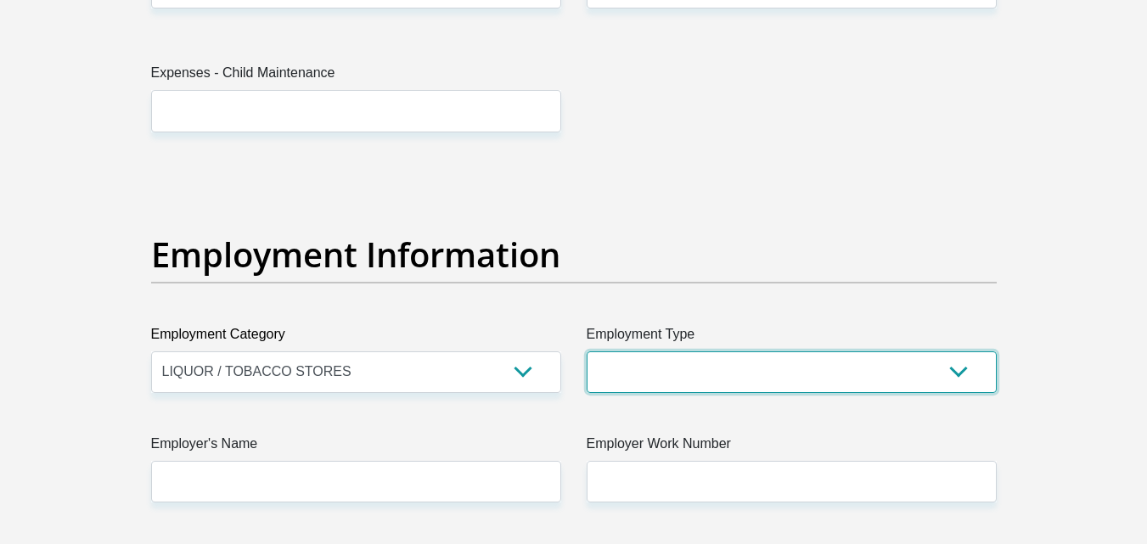
click at [739, 363] on select "College/Lecturer Craft Seller Creative Driver Executive Farmer Forces - Non Com…" at bounding box center [792, 372] width 410 height 42
select select "Student"
click at [587, 351] on select "College/Lecturer Craft Seller Creative Driver Executive Farmer Forces - Non Com…" at bounding box center [792, 372] width 410 height 42
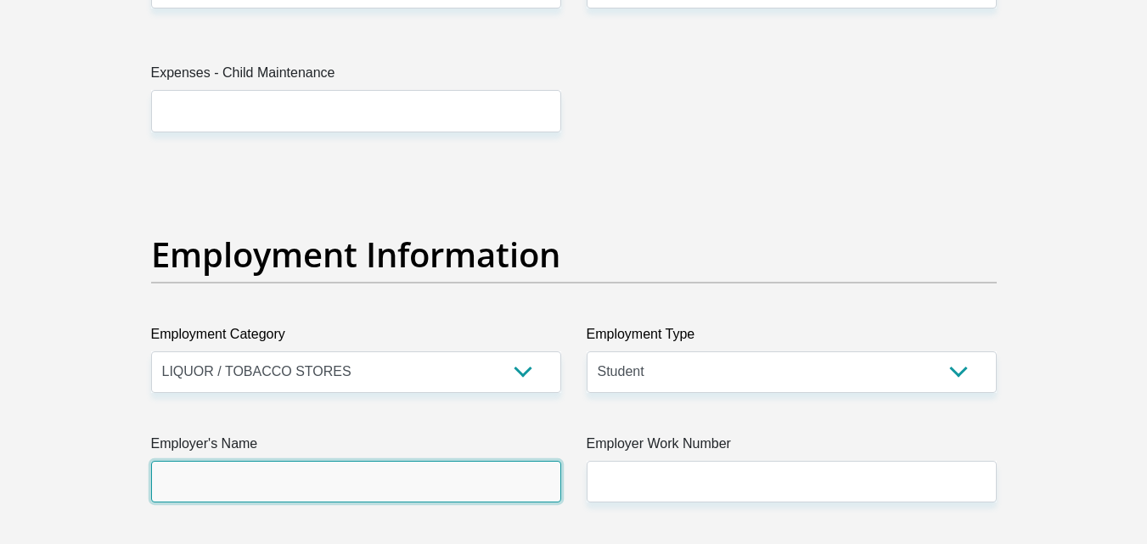
click at [458, 470] on input "Employer's Name" at bounding box center [356, 482] width 410 height 42
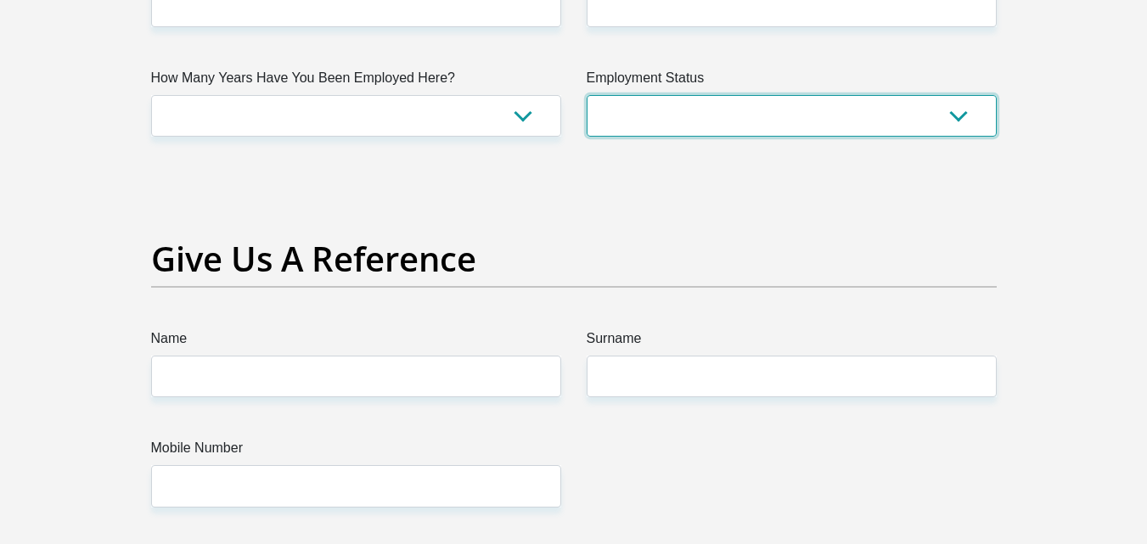
click at [626, 130] on select "Permanent/Full-time Part-time/Casual Contract Worker Self-Employed Housewife Re…" at bounding box center [792, 116] width 410 height 42
select select "7"
click at [587, 95] on select "Permanent/Full-time Part-time/Casual Contract Worker Self-Employed Housewife Re…" at bounding box center [792, 116] width 410 height 42
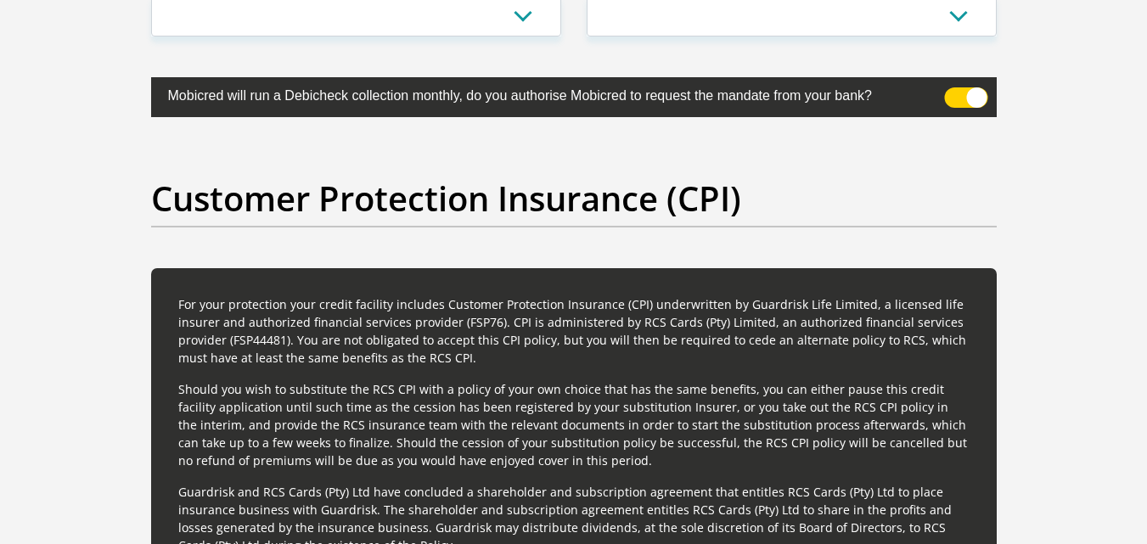
scroll to position [3814, 0]
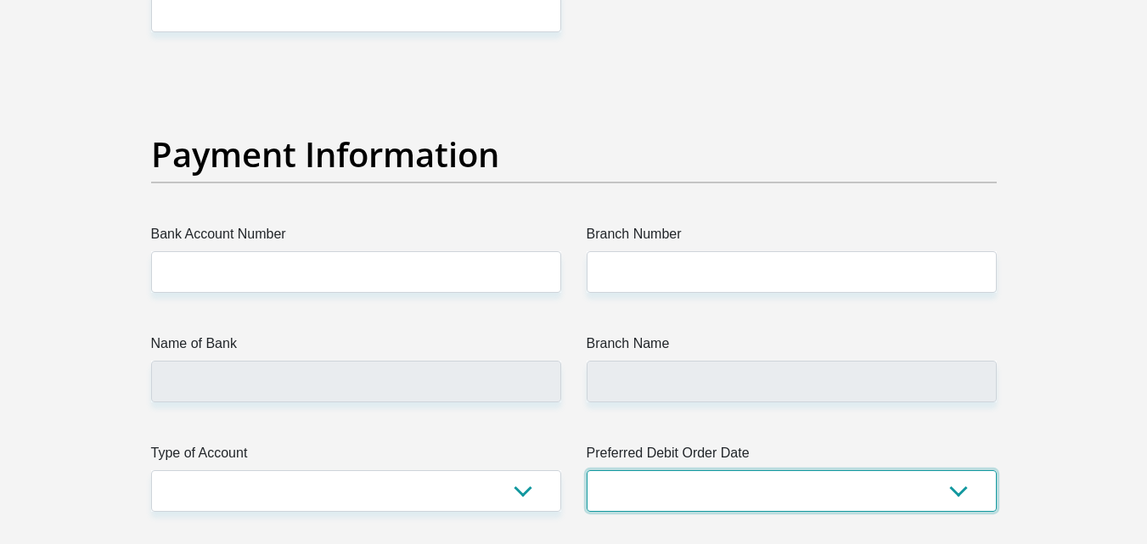
click at [643, 500] on select "1st 2nd 3rd 4th 5th 7th 18th 19th 20th 21st 22nd 23rd 24th 25th 26th 27th 28th …" at bounding box center [792, 491] width 410 height 42
select select "25"
click at [587, 470] on select "1st 2nd 3rd 4th 5th 7th 18th 19th 20th 21st 22nd 23rd 24th 25th 26th 27th 28th …" at bounding box center [792, 491] width 410 height 42
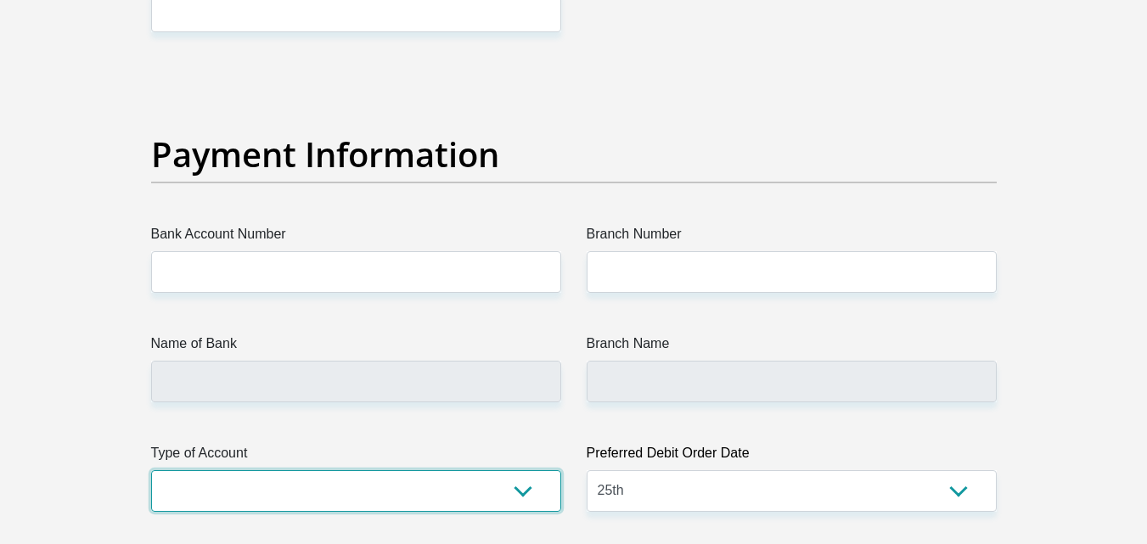
click at [427, 507] on select "Cheque Savings" at bounding box center [356, 491] width 410 height 42
select select "SAV"
click at [151, 470] on select "Cheque Savings" at bounding box center [356, 491] width 410 height 42
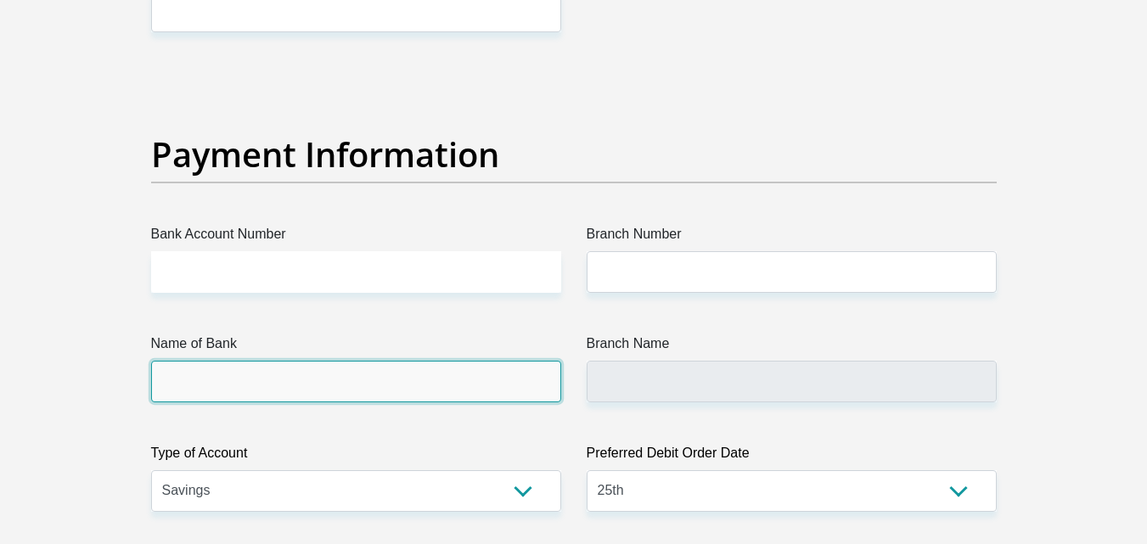
click at [317, 399] on input "Name of Bank" at bounding box center [356, 382] width 410 height 42
click at [470, 365] on input "Name of Bank" at bounding box center [356, 382] width 410 height 42
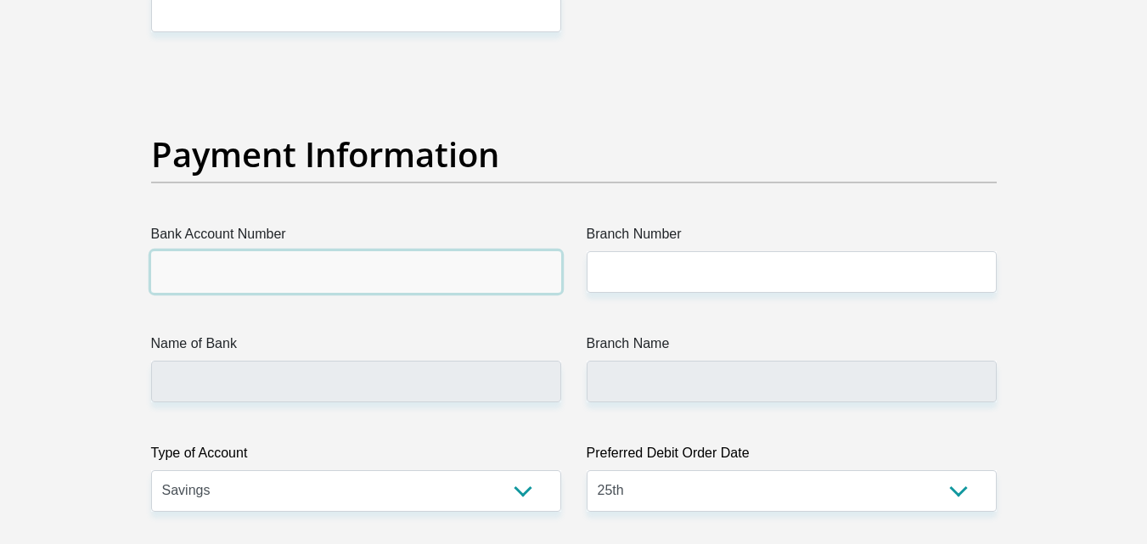
click at [346, 262] on input "Bank Account Number" at bounding box center [356, 272] width 410 height 42
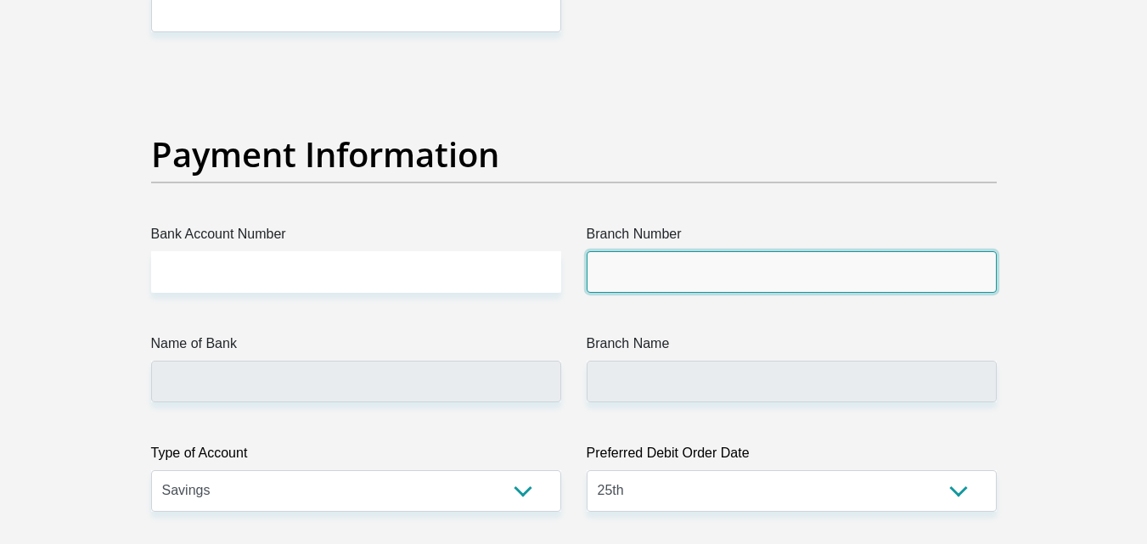
click at [650, 289] on input "Branch Number" at bounding box center [792, 272] width 410 height 42
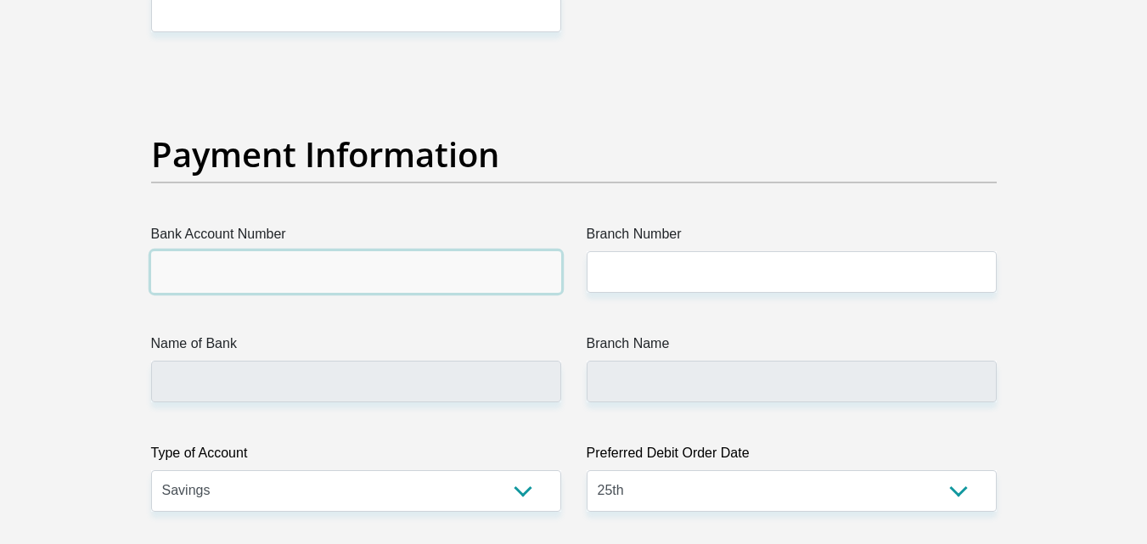
click at [500, 274] on input "Bank Account Number" at bounding box center [356, 272] width 410 height 42
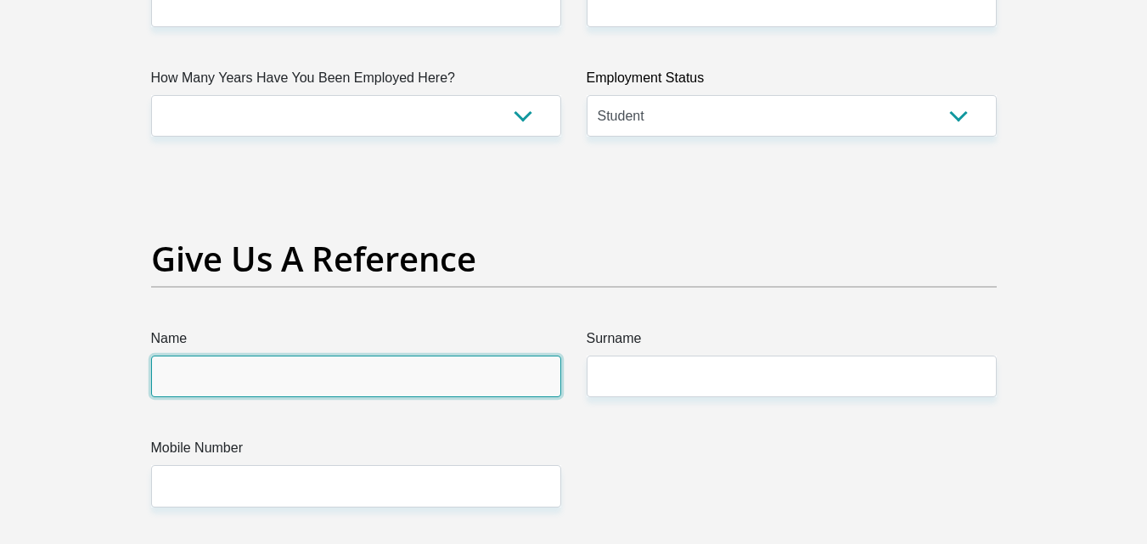
click at [497, 367] on input "Name" at bounding box center [356, 377] width 410 height 42
type input "Neliswa"
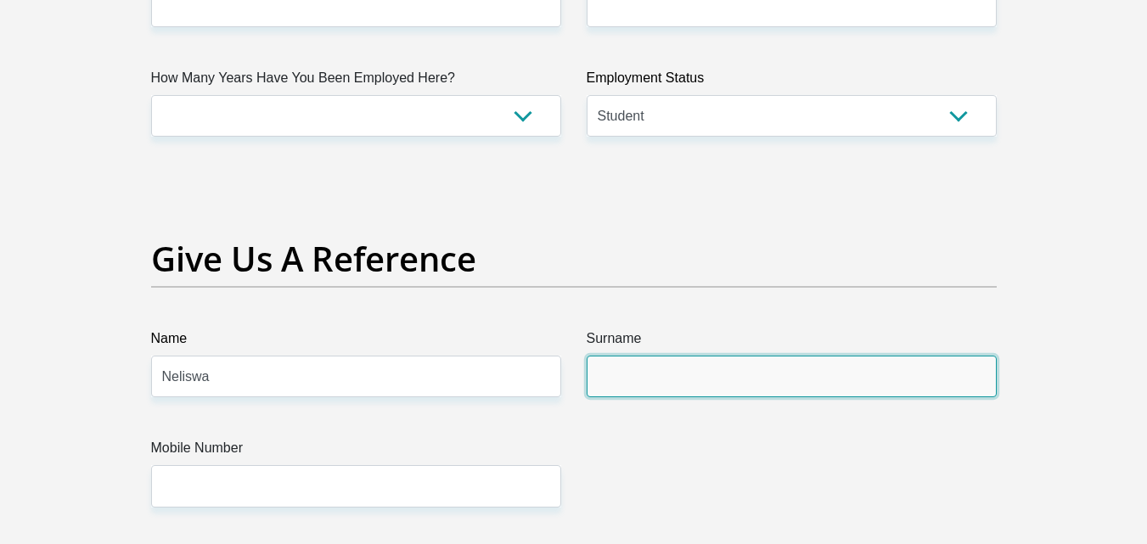
click at [629, 378] on input "Surname" at bounding box center [792, 377] width 410 height 42
type input "Tshatshu"
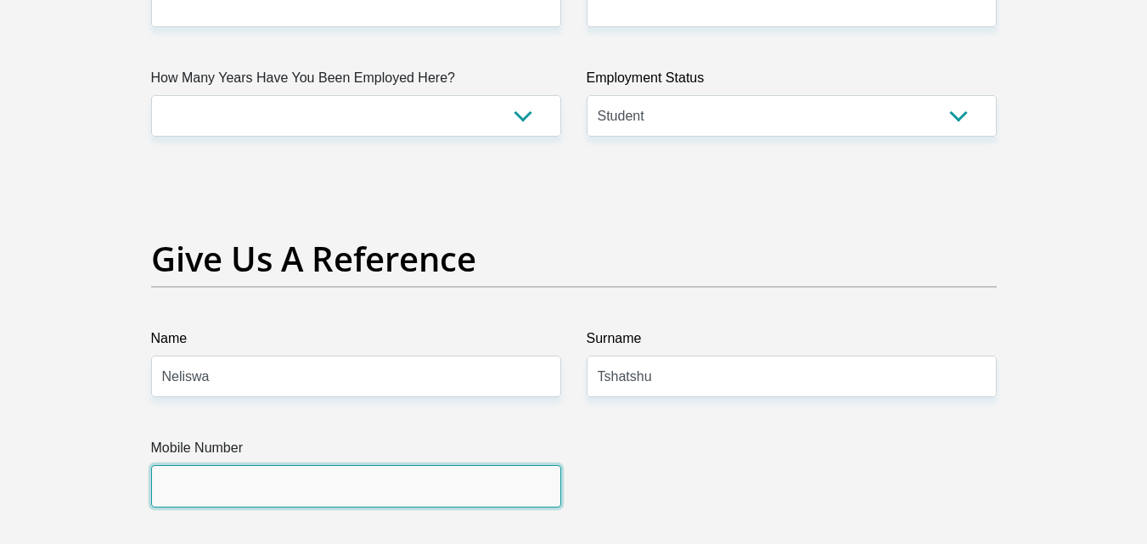
click at [512, 478] on input "Mobile Number" at bounding box center [356, 486] width 410 height 42
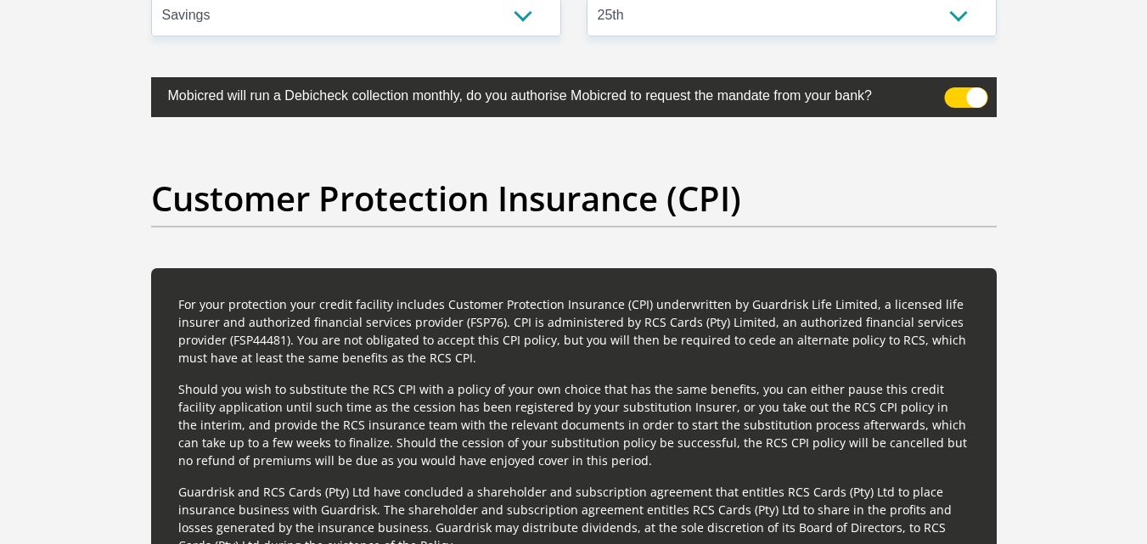
scroll to position [3814, 0]
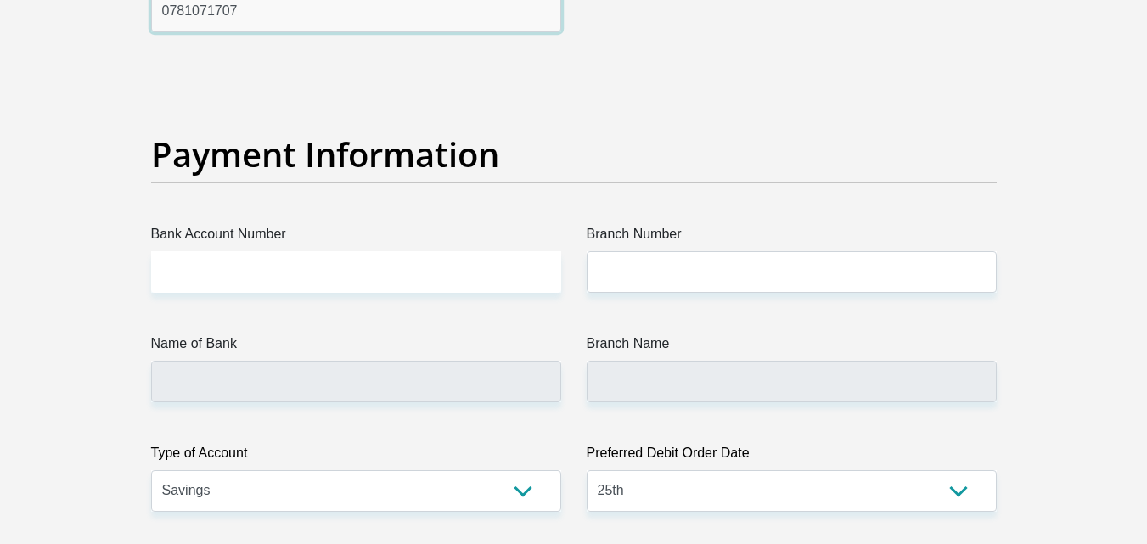
type input "0781071707"
click at [638, 357] on label "Branch Name" at bounding box center [792, 347] width 410 height 27
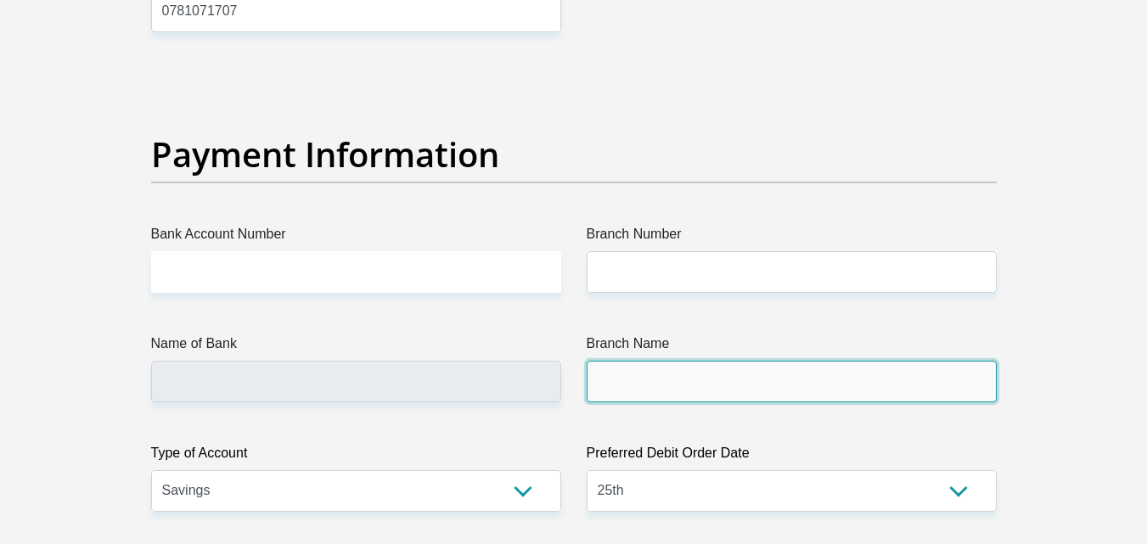
click at [638, 361] on input "Branch Name" at bounding box center [792, 382] width 410 height 42
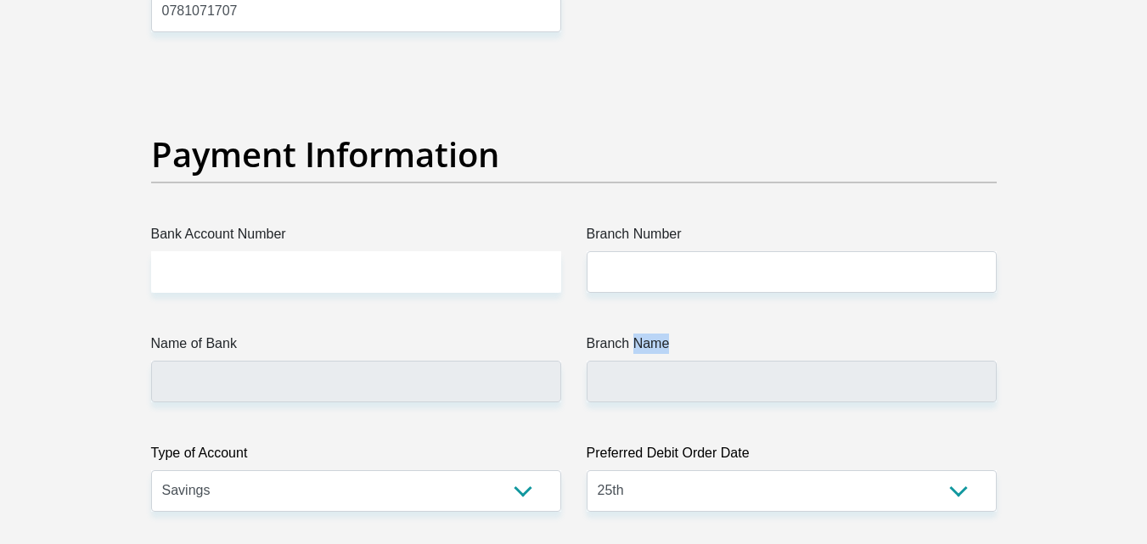
click at [638, 357] on label "Branch Name" at bounding box center [792, 347] width 410 height 27
click at [638, 361] on input "Branch Name" at bounding box center [792, 382] width 410 height 42
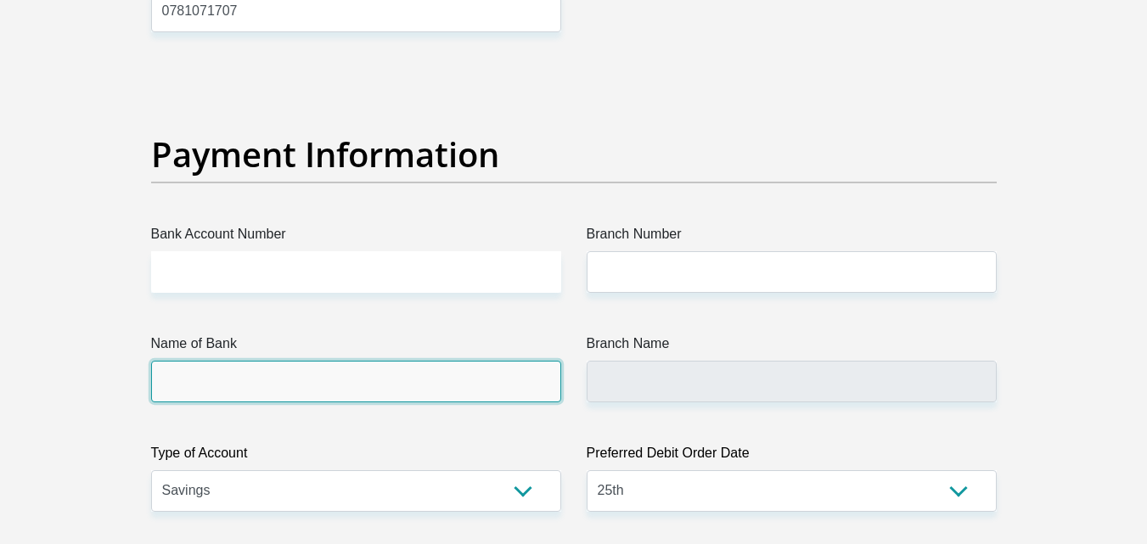
click at [511, 388] on input "Name of Bank" at bounding box center [356, 382] width 410 height 42
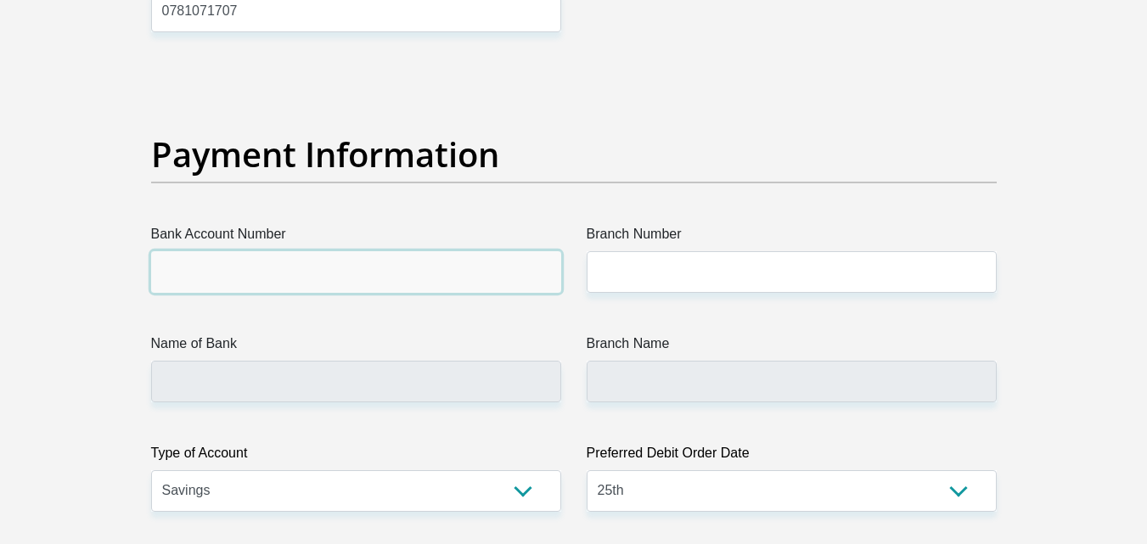
click at [396, 282] on input "Bank Account Number" at bounding box center [356, 272] width 410 height 42
type input "1459655263"
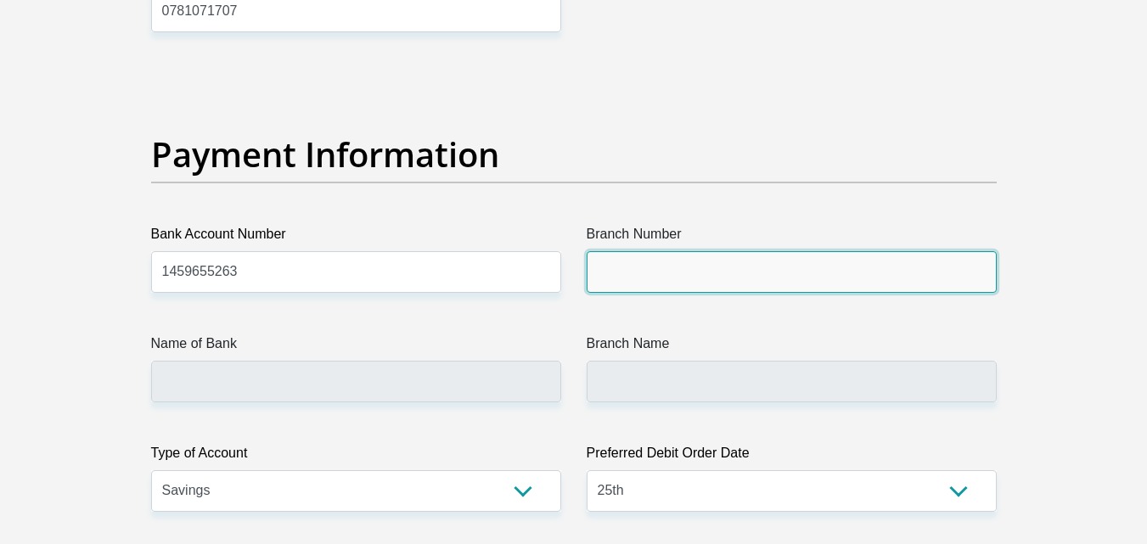
click at [602, 262] on input "Branch Number" at bounding box center [792, 272] width 410 height 42
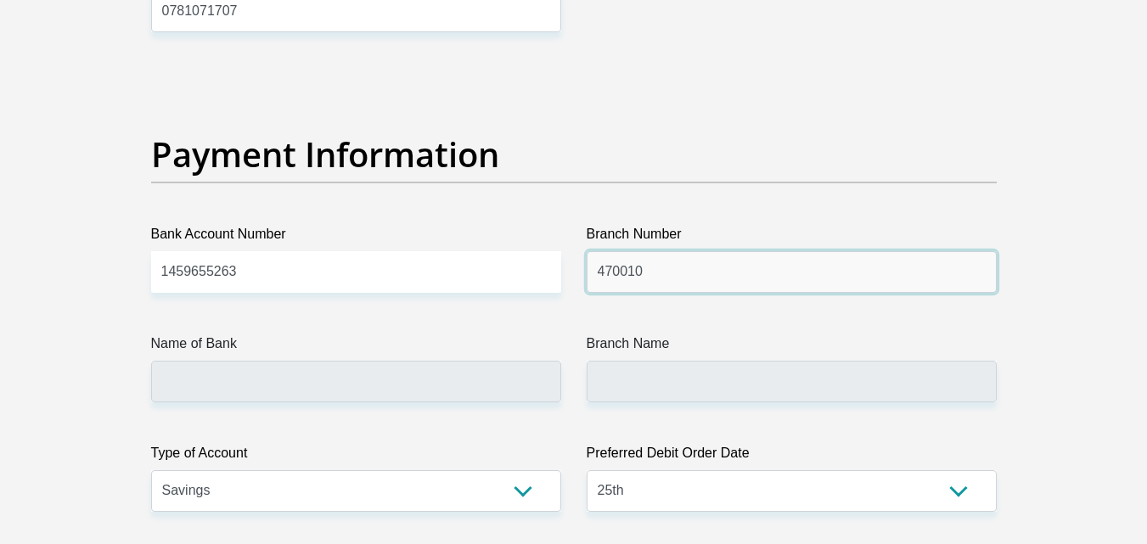
type input "470010"
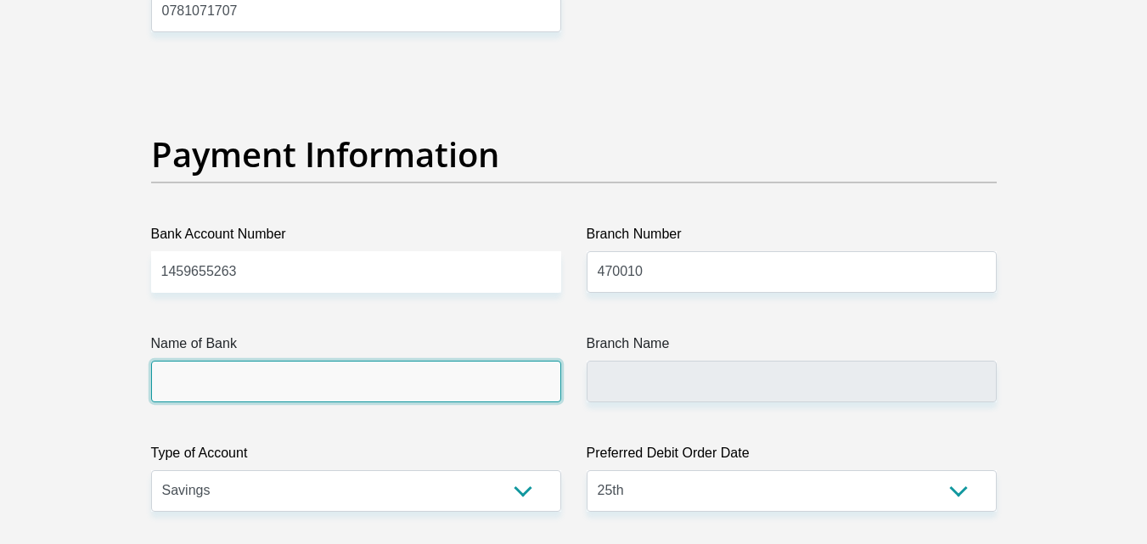
click at [465, 399] on input "Name of Bank" at bounding box center [356, 382] width 410 height 42
type input "CAPITEC BANK LIMITED"
type input "CAPITEC BANK CPC"
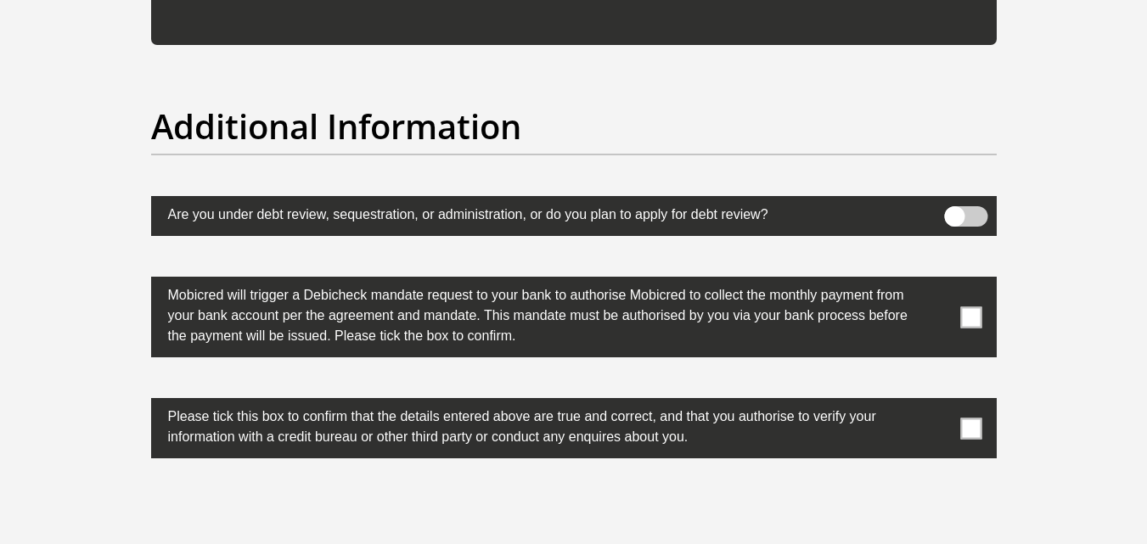
scroll to position [5240, 0]
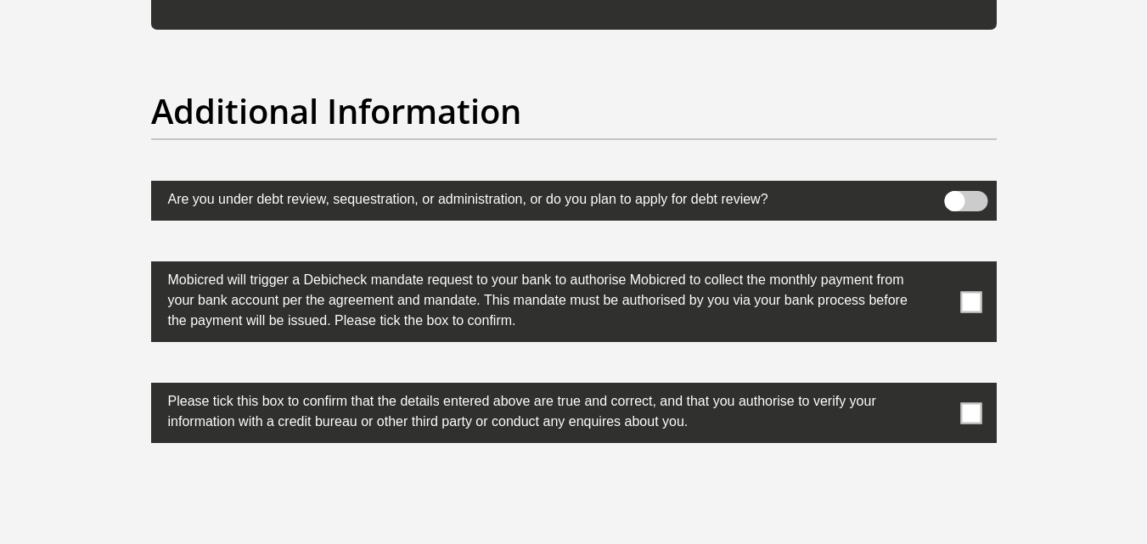
click at [969, 193] on span at bounding box center [965, 201] width 43 height 20
click at [954, 195] on input "checkbox" at bounding box center [954, 195] width 0 height 0
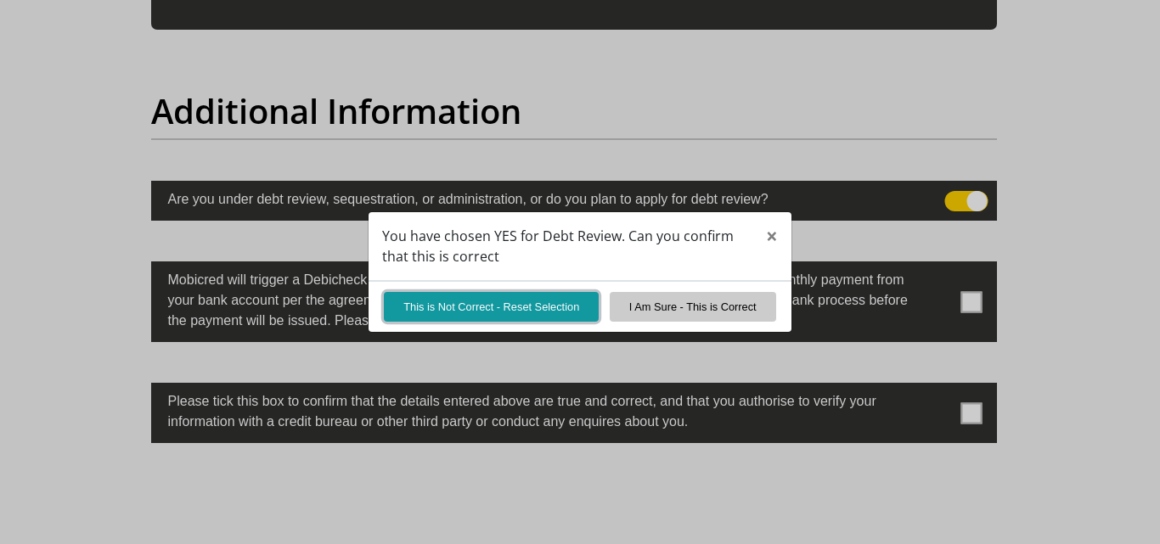
click at [575, 312] on button "This is Not Correct - Reset Selection" at bounding box center [491, 307] width 215 height 30
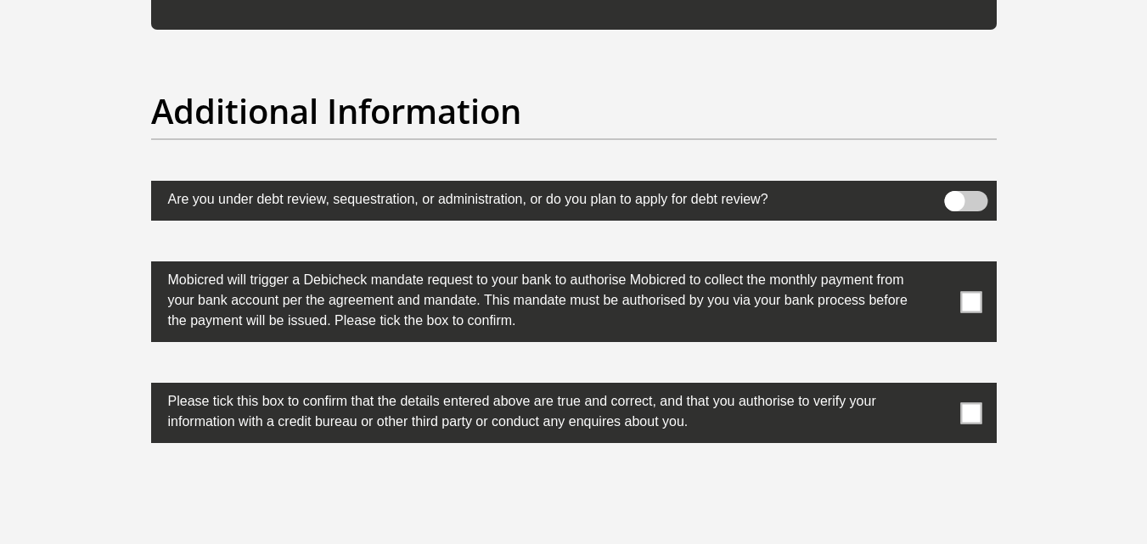
click at [963, 302] on span at bounding box center [970, 301] width 21 height 21
click at [937, 266] on input "checkbox" at bounding box center [937, 266] width 0 height 0
click at [970, 417] on span at bounding box center [970, 412] width 21 height 21
click at [937, 387] on input "checkbox" at bounding box center [937, 387] width 0 height 0
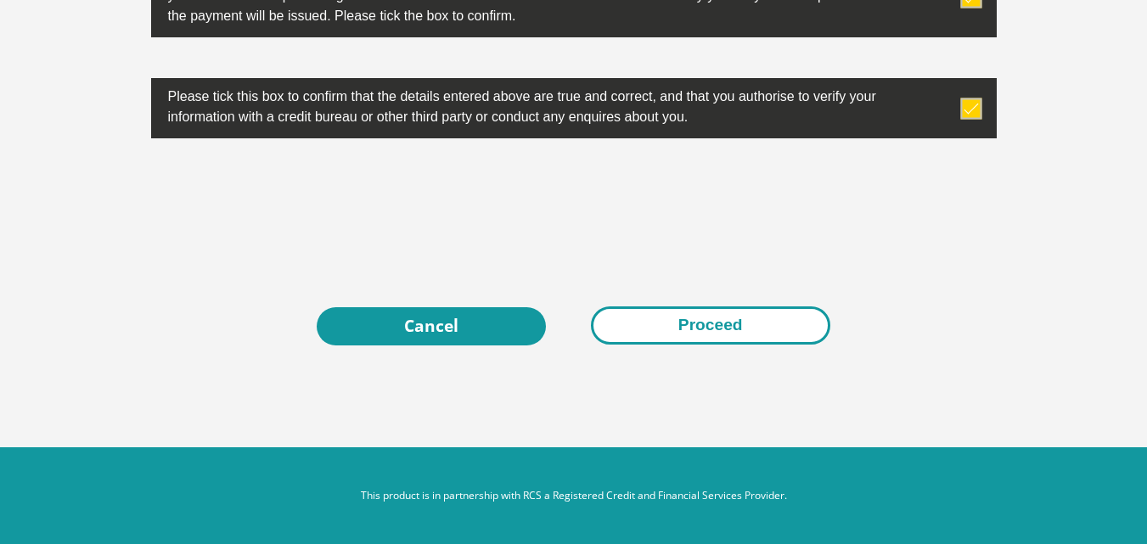
click at [786, 317] on button "Proceed" at bounding box center [710, 325] width 239 height 38
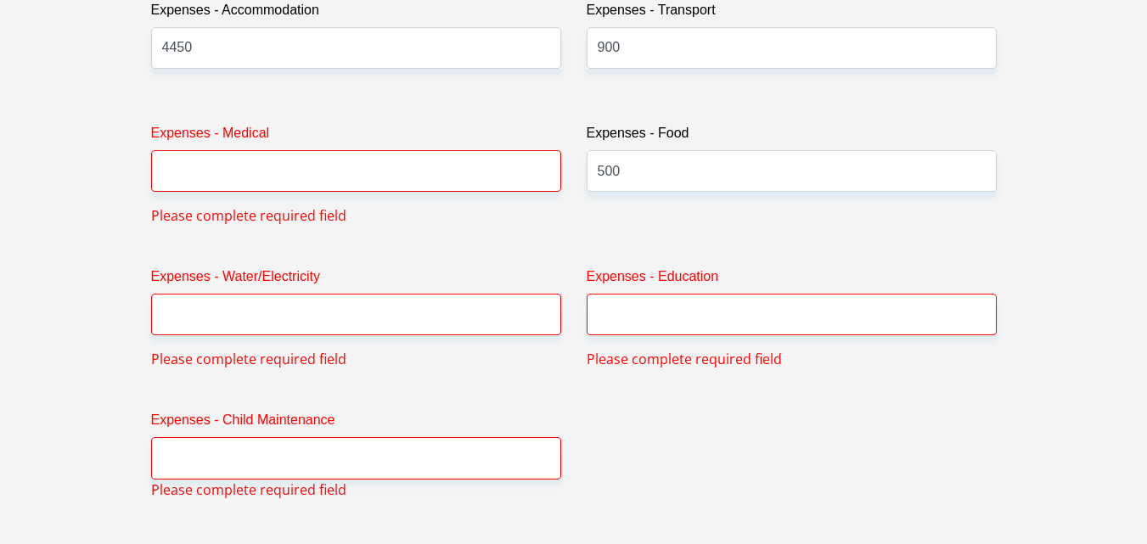
scroll to position [2508, 0]
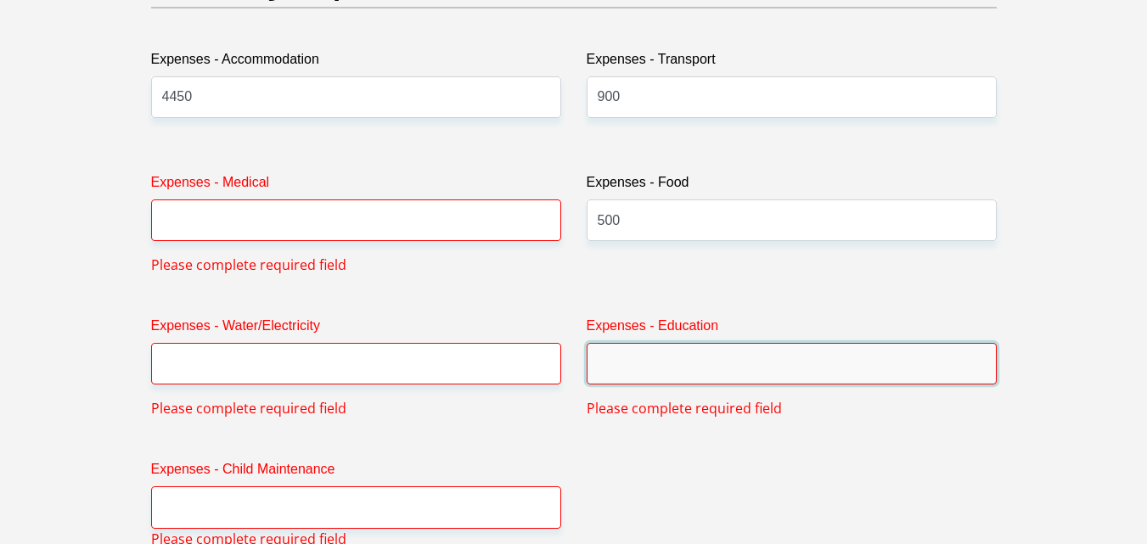
click at [671, 351] on input "Expenses - Education" at bounding box center [792, 364] width 410 height 42
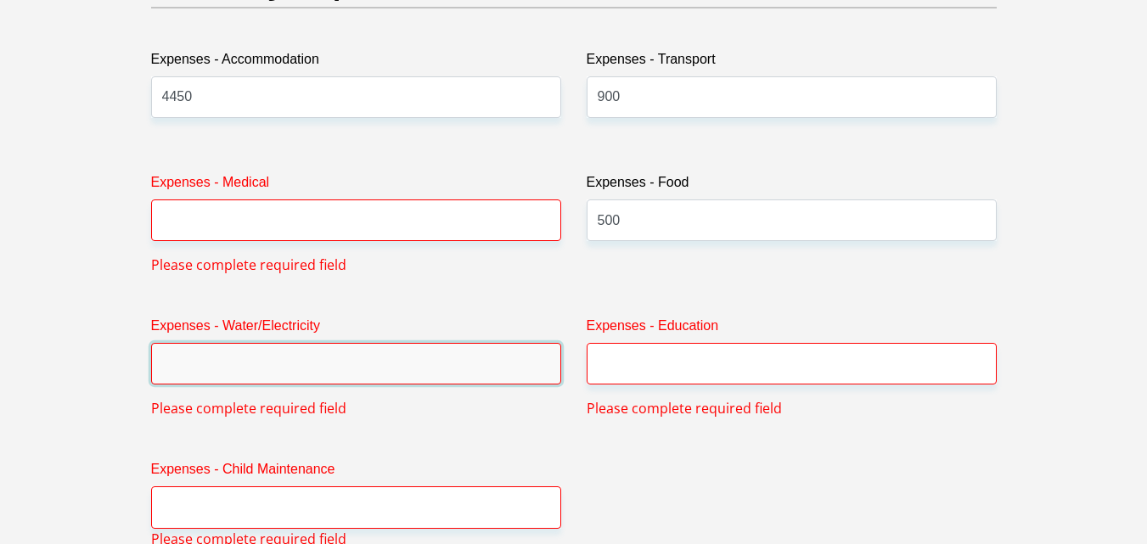
click at [269, 379] on input "Expenses - Water/Electricity" at bounding box center [356, 364] width 410 height 42
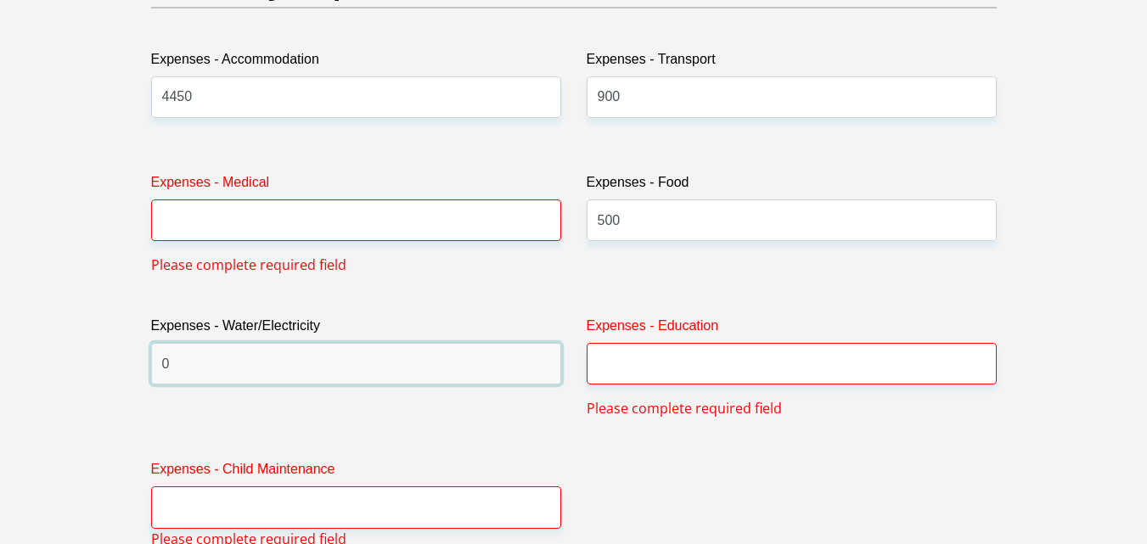
type input "0"
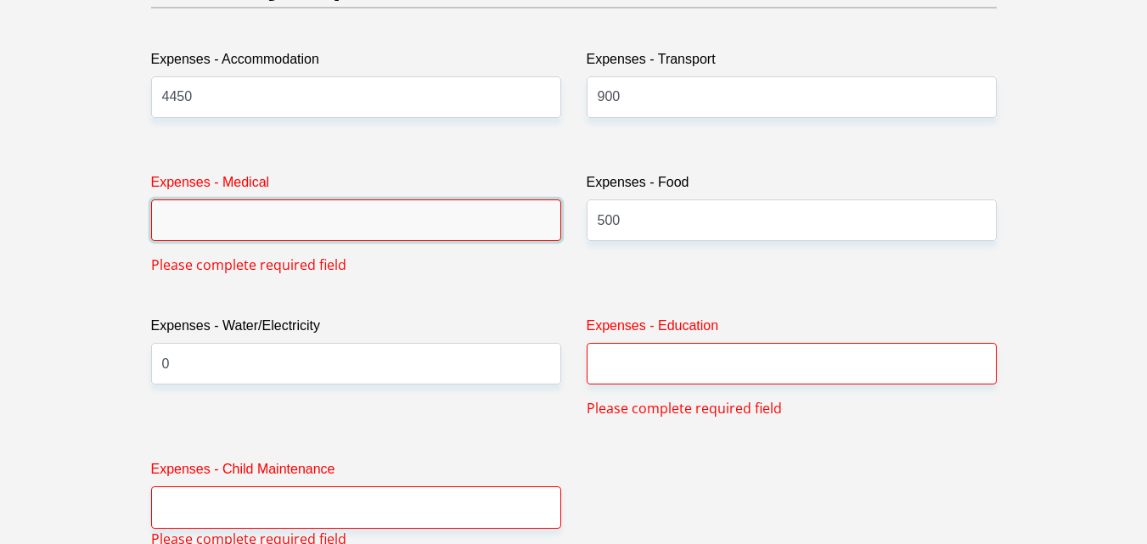
click at [256, 228] on input "Expenses - Medical" at bounding box center [356, 220] width 410 height 42
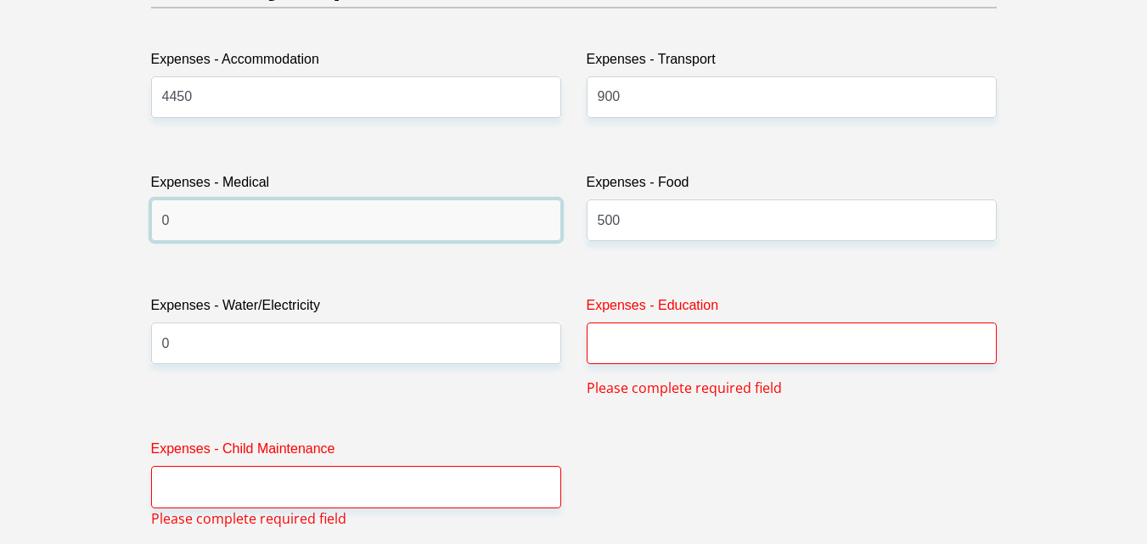
type input "0"
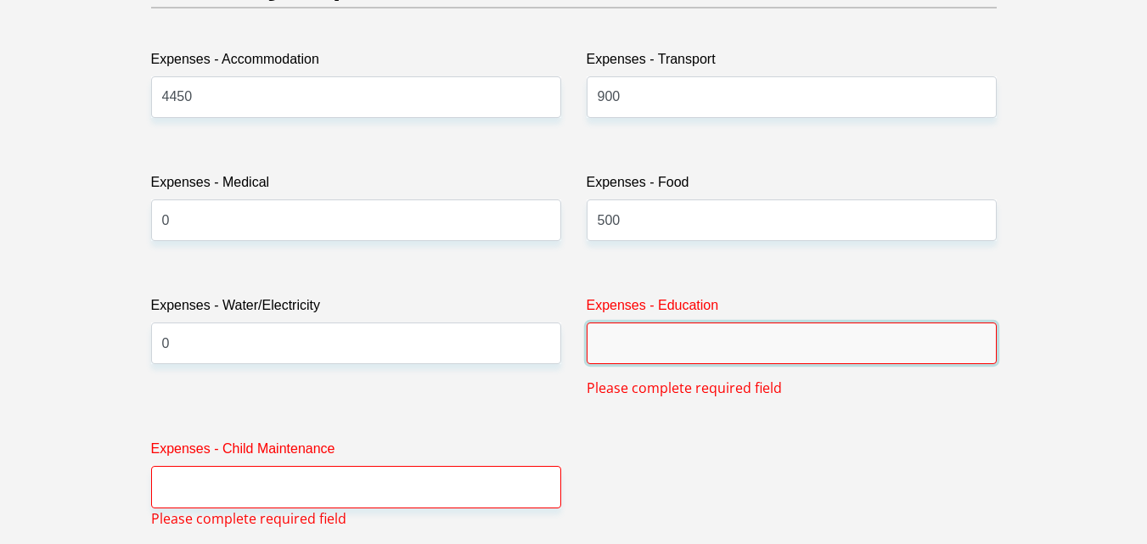
click at [606, 334] on input "Expenses - Education" at bounding box center [792, 344] width 410 height 42
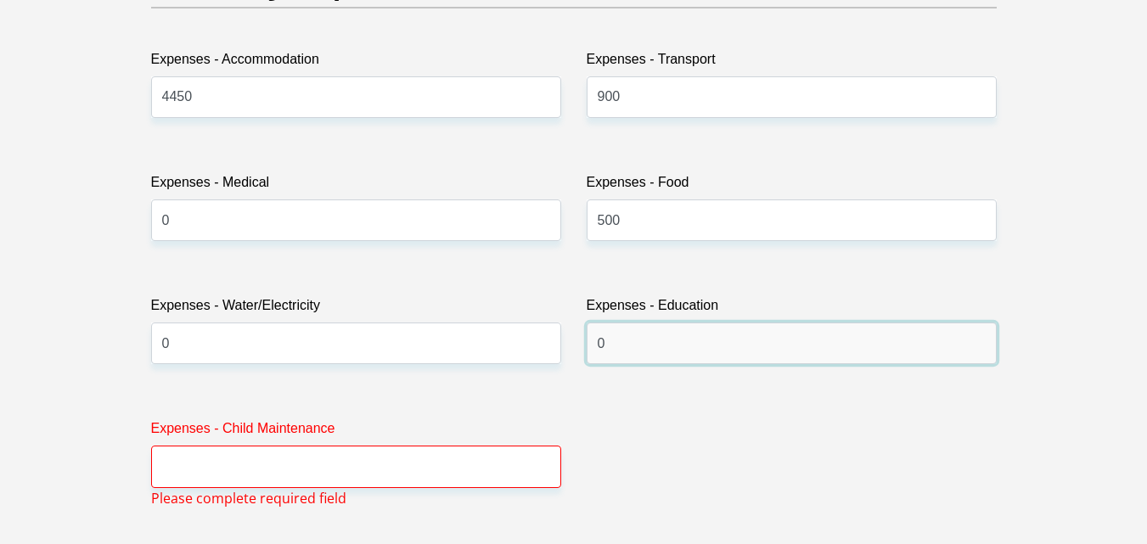
type input "0"
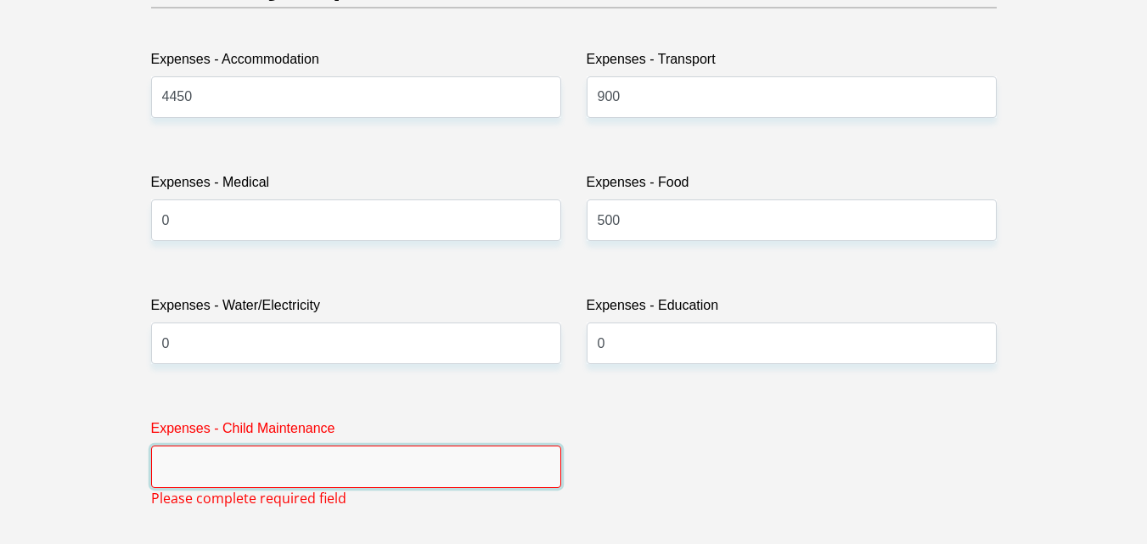
click at [471, 467] on input "Expenses - Child Maintenance" at bounding box center [356, 467] width 410 height 42
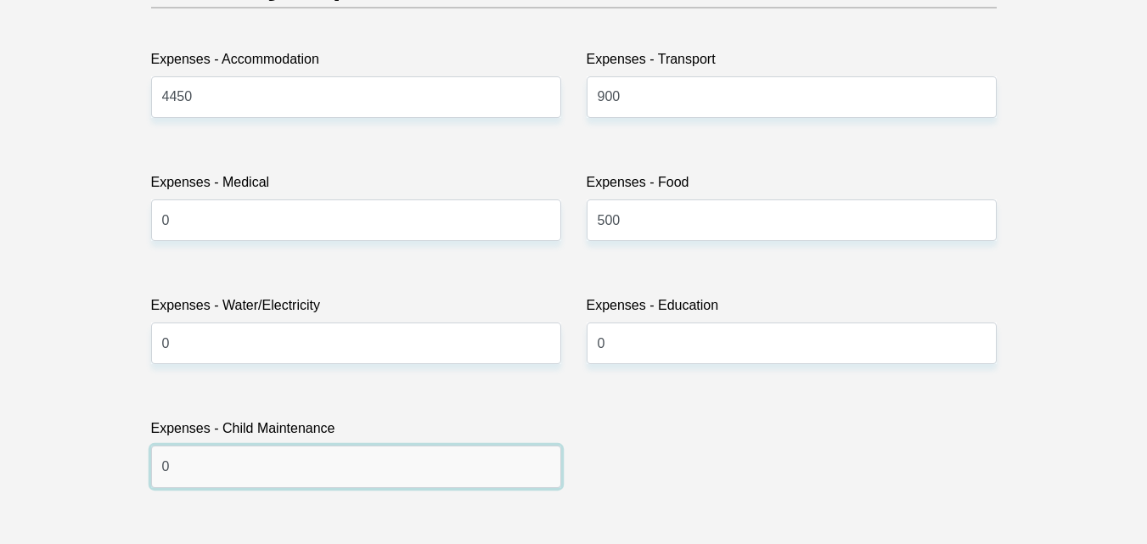
scroll to position [2983, 0]
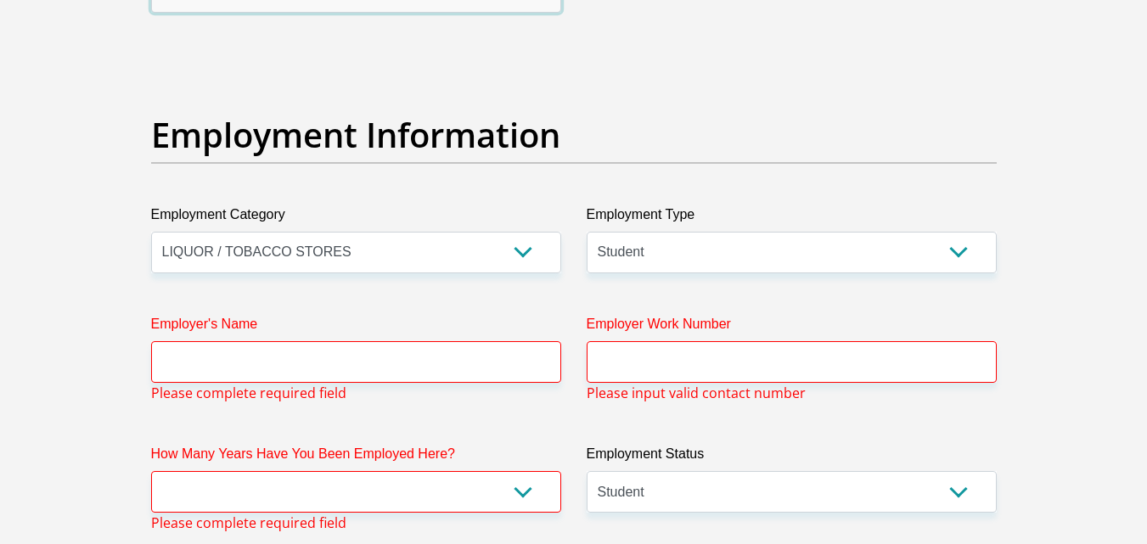
type input "0"
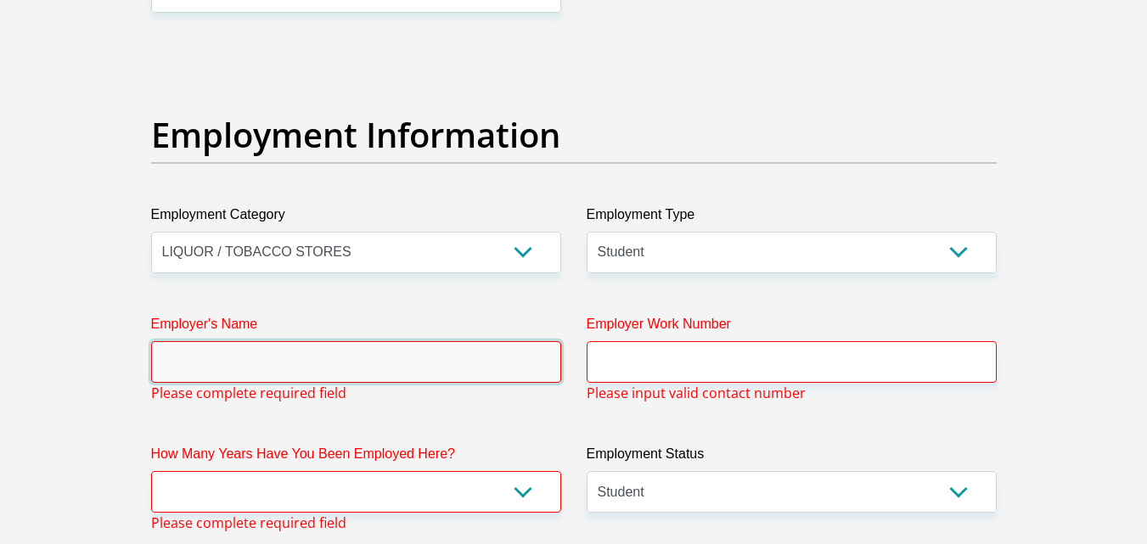
click at [442, 367] on input "Employer's Name" at bounding box center [356, 362] width 410 height 42
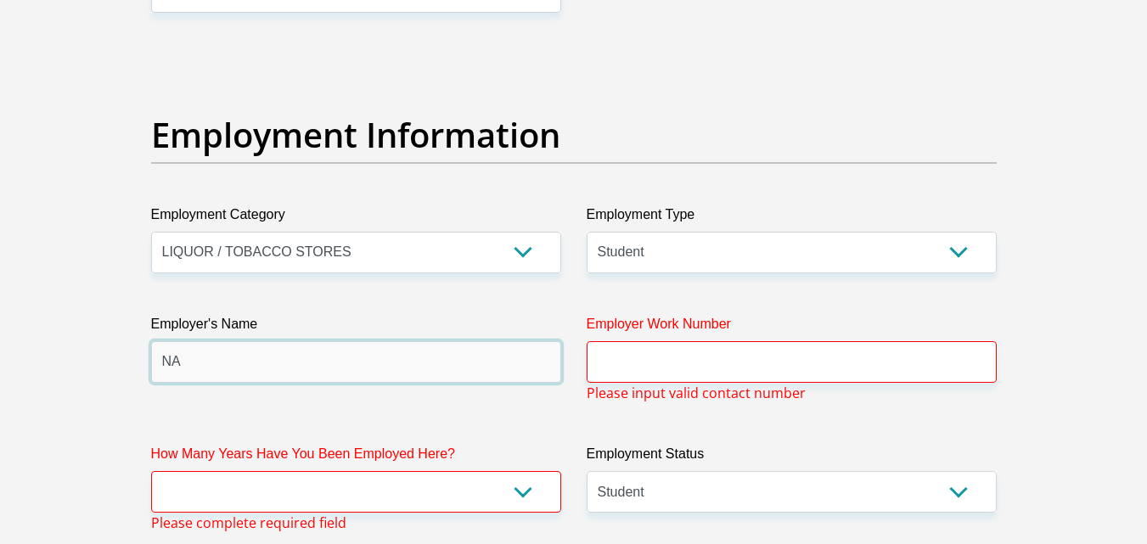
type input "NA"
click at [649, 383] on span "Please input valid contact number" at bounding box center [696, 393] width 219 height 20
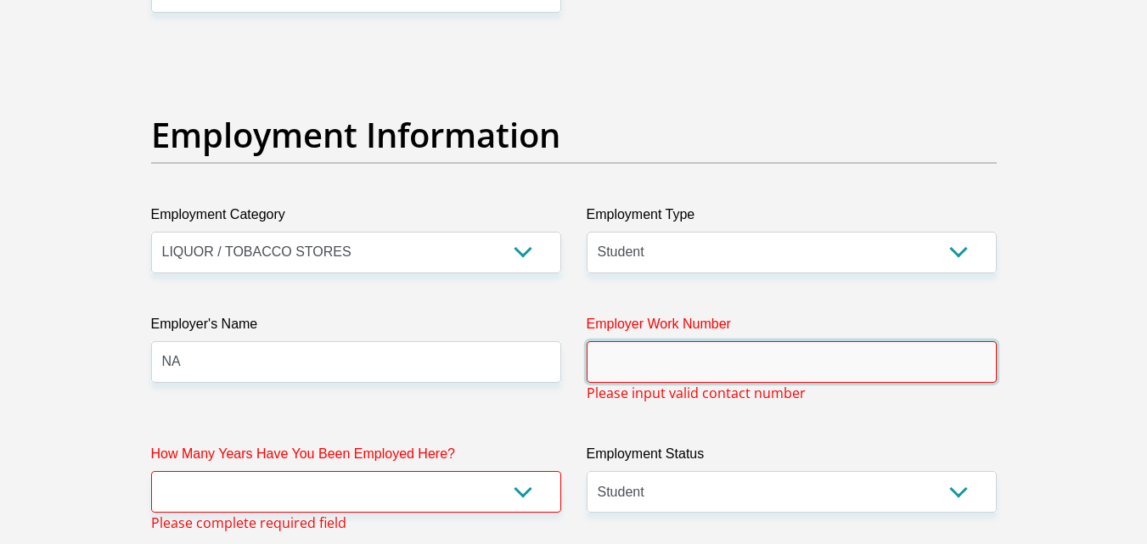
click at [640, 354] on input "Employer Work Number" at bounding box center [792, 362] width 410 height 42
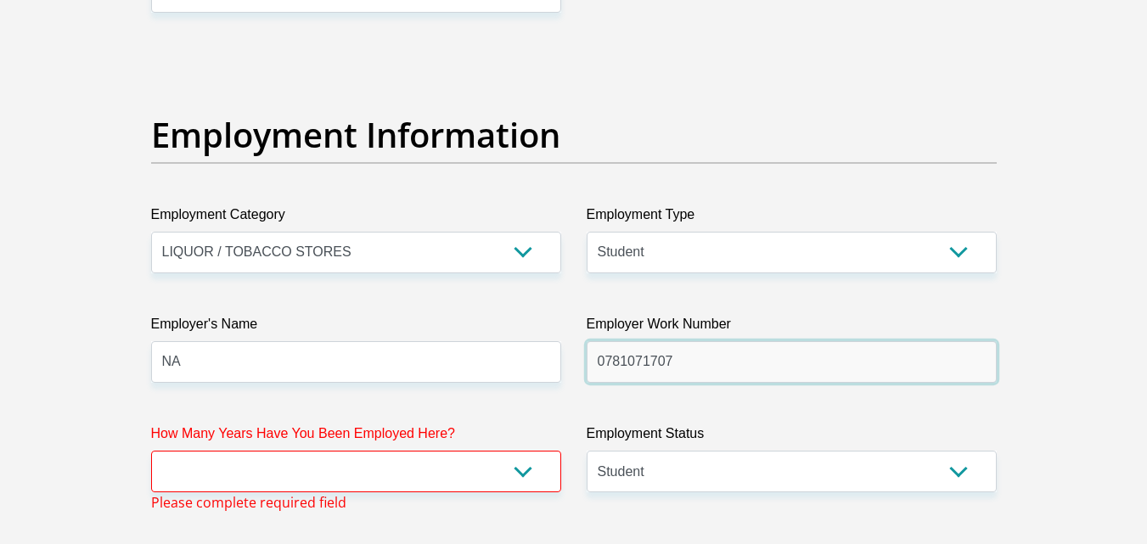
type input "0781071707"
click at [478, 448] on label "How Many Years Have You Been Employed Here?" at bounding box center [356, 437] width 410 height 27
click at [478, 451] on select "less than 1 year 1-3 years 3-5 years 5+ years" at bounding box center [356, 472] width 410 height 42
click at [525, 479] on select "less than 1 year 1-3 years 3-5 years 5+ years" at bounding box center [356, 472] width 410 height 42
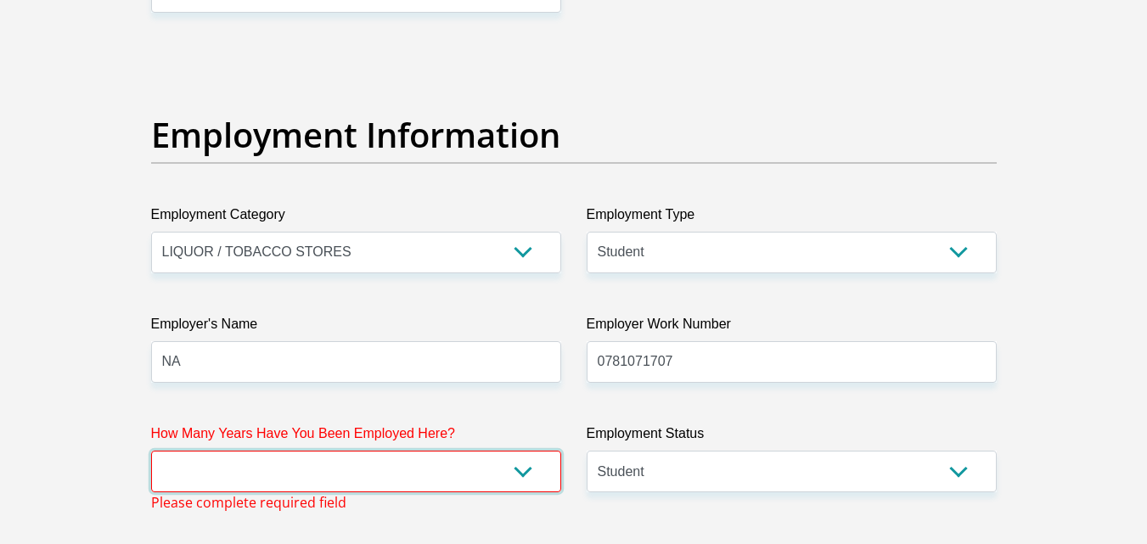
click at [525, 479] on select "less than 1 year 1-3 years 3-5 years 5+ years" at bounding box center [356, 472] width 410 height 42
select select "6"
click at [151, 451] on select "less than 1 year 1-3 years 3-5 years 5+ years" at bounding box center [356, 472] width 410 height 42
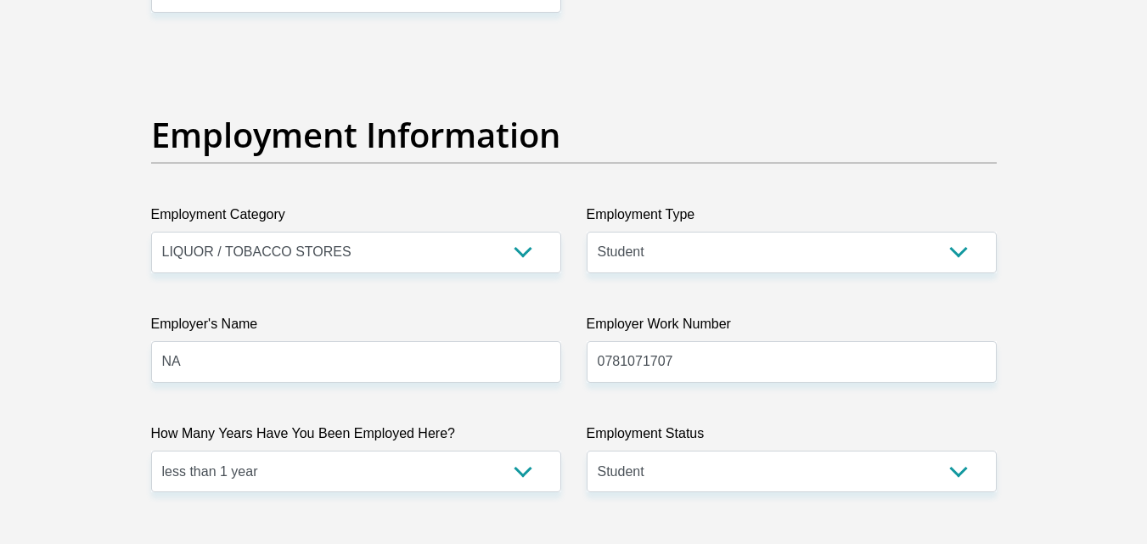
scroll to position [5491, 0]
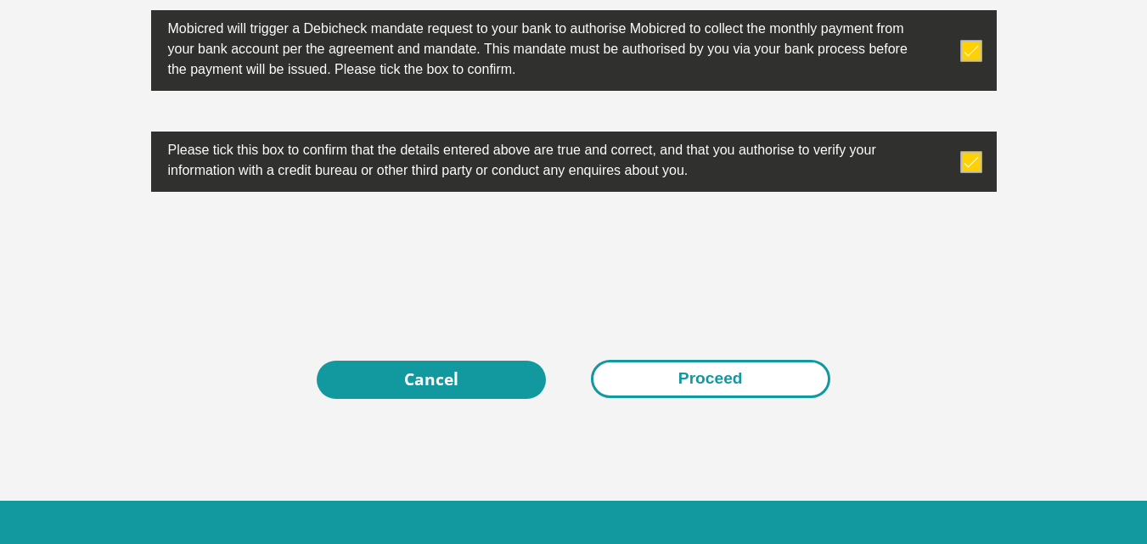
click at [758, 397] on button "Proceed" at bounding box center [710, 379] width 239 height 38
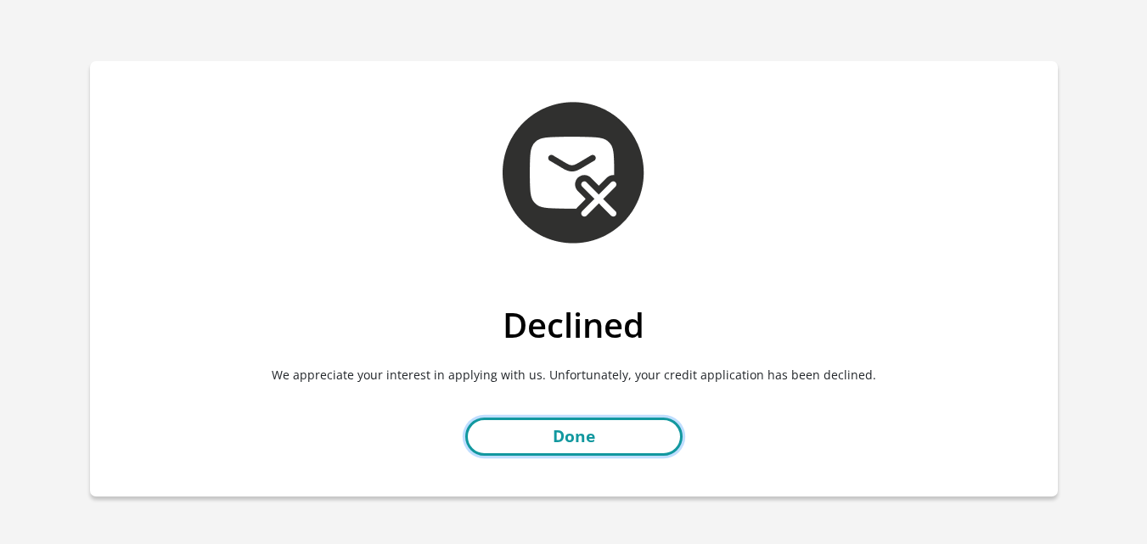
click at [608, 423] on link "Done" at bounding box center [573, 437] width 217 height 38
